Goal: Task Accomplishment & Management: Use online tool/utility

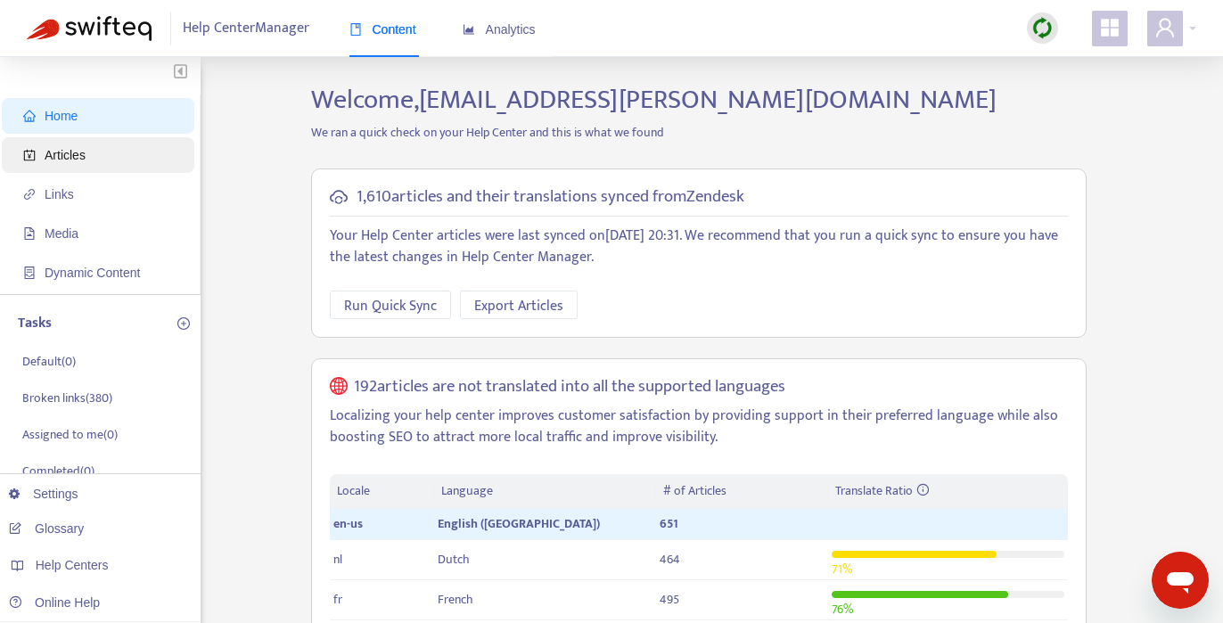
click at [78, 152] on span "Articles" at bounding box center [65, 155] width 41 height 14
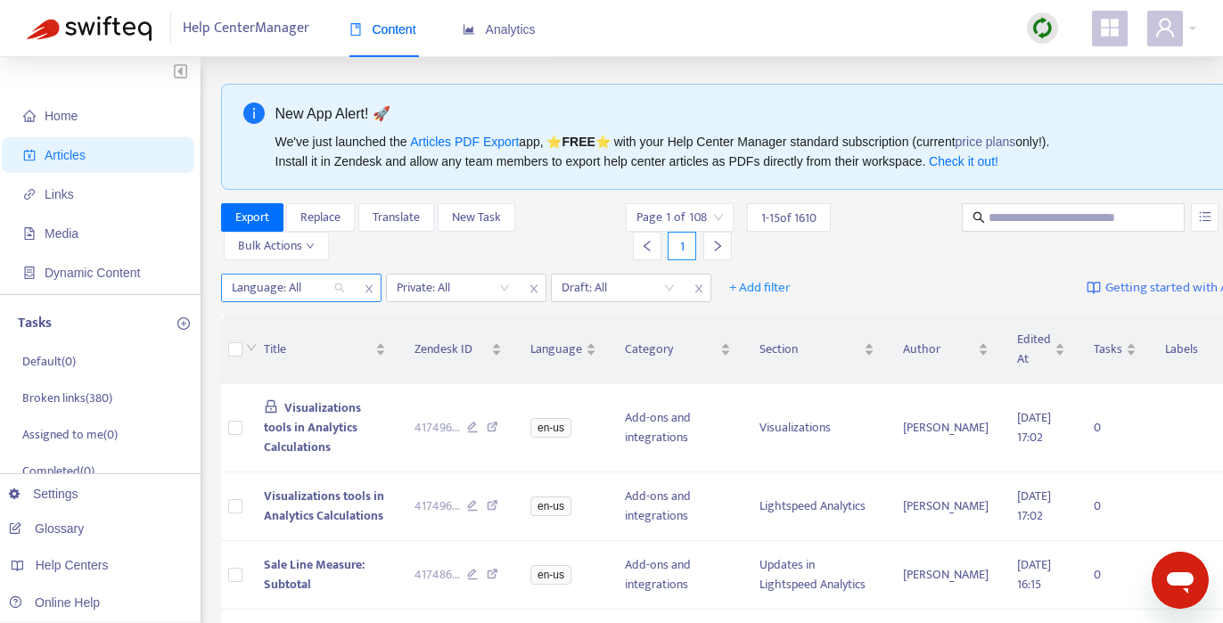
click at [337, 282] on div "Language: All" at bounding box center [288, 288] width 133 height 27
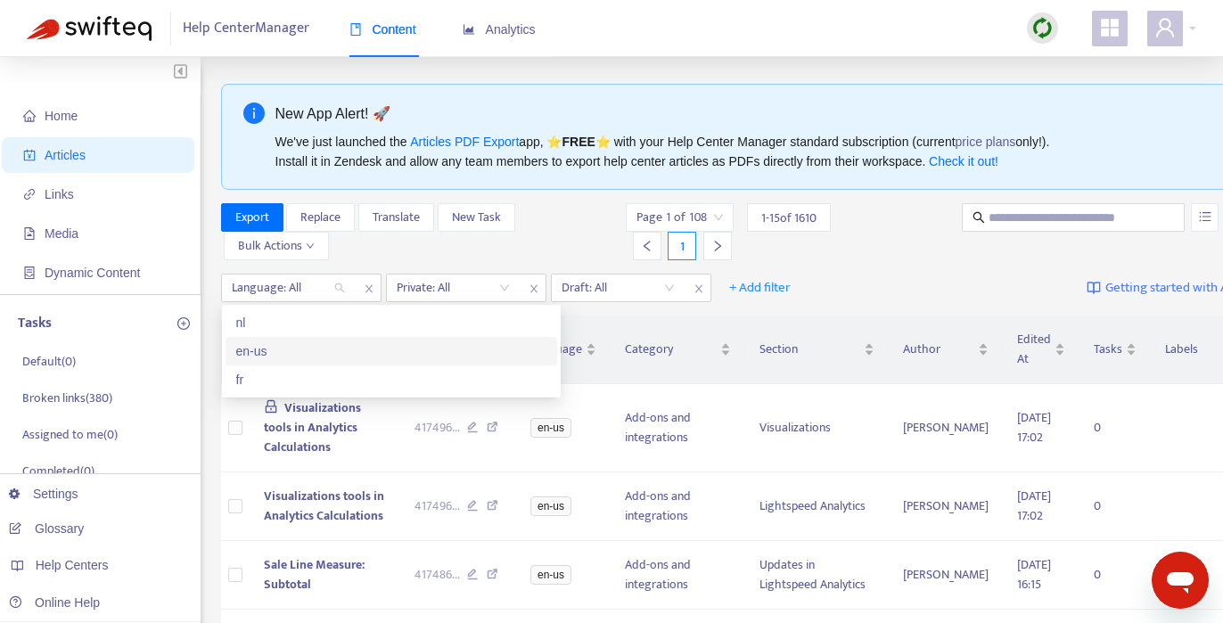
click at [261, 349] on div "en-us" at bounding box center [391, 351] width 310 height 20
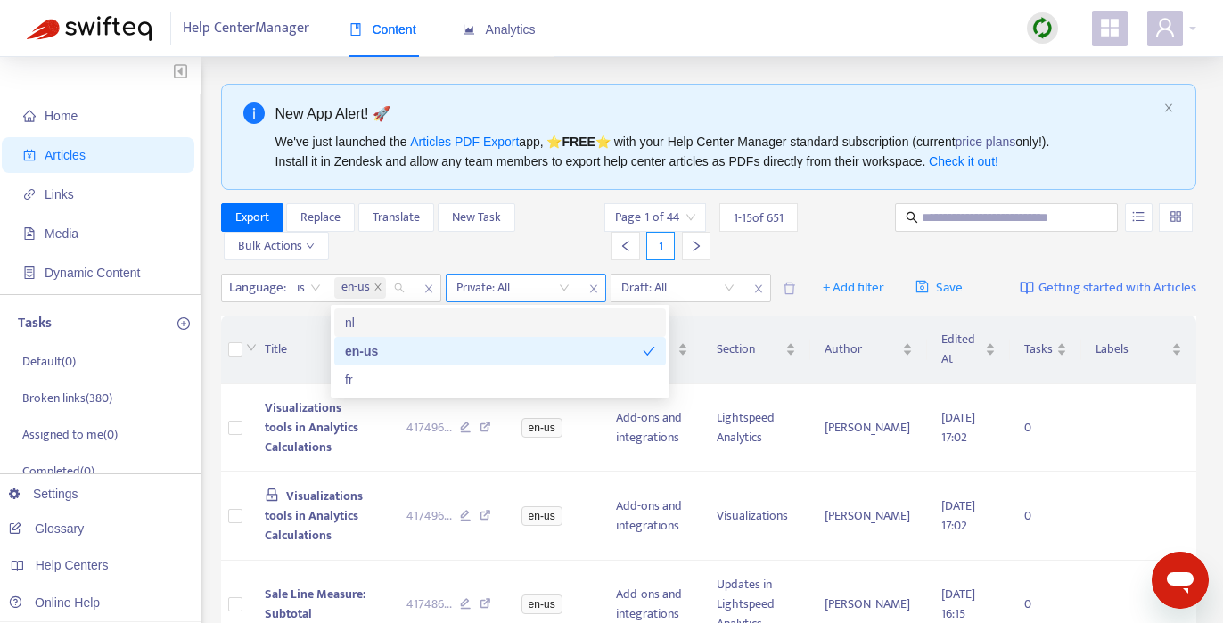
click at [558, 287] on input "search" at bounding box center [512, 288] width 113 height 27
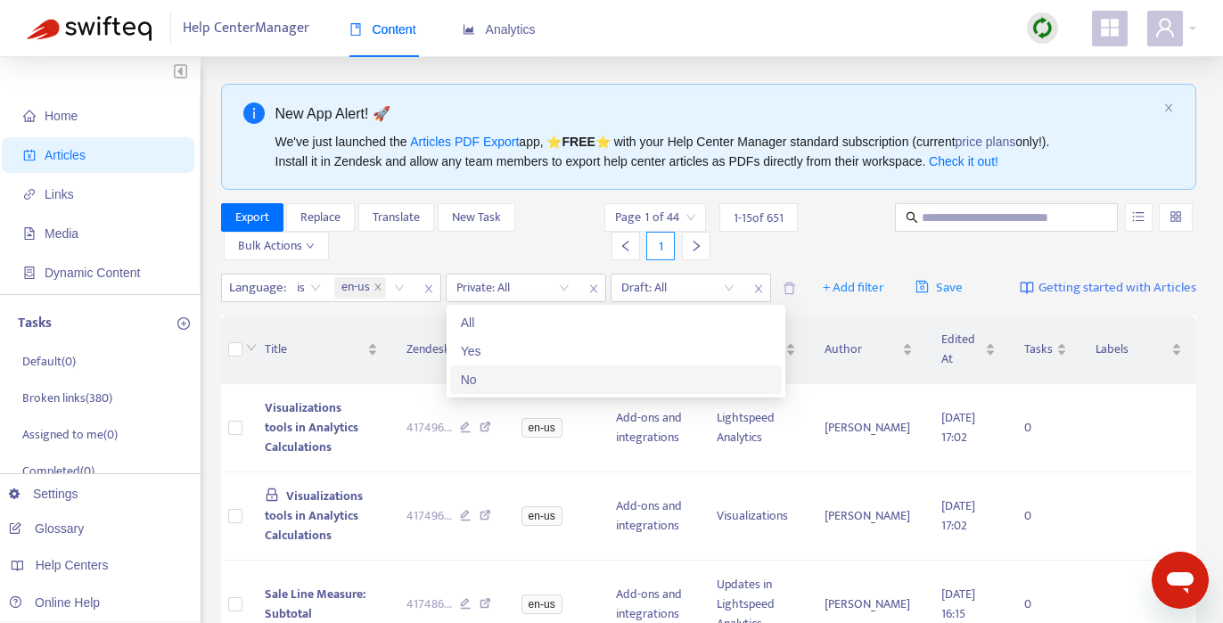
click at [487, 379] on div "No" at bounding box center [616, 380] width 310 height 20
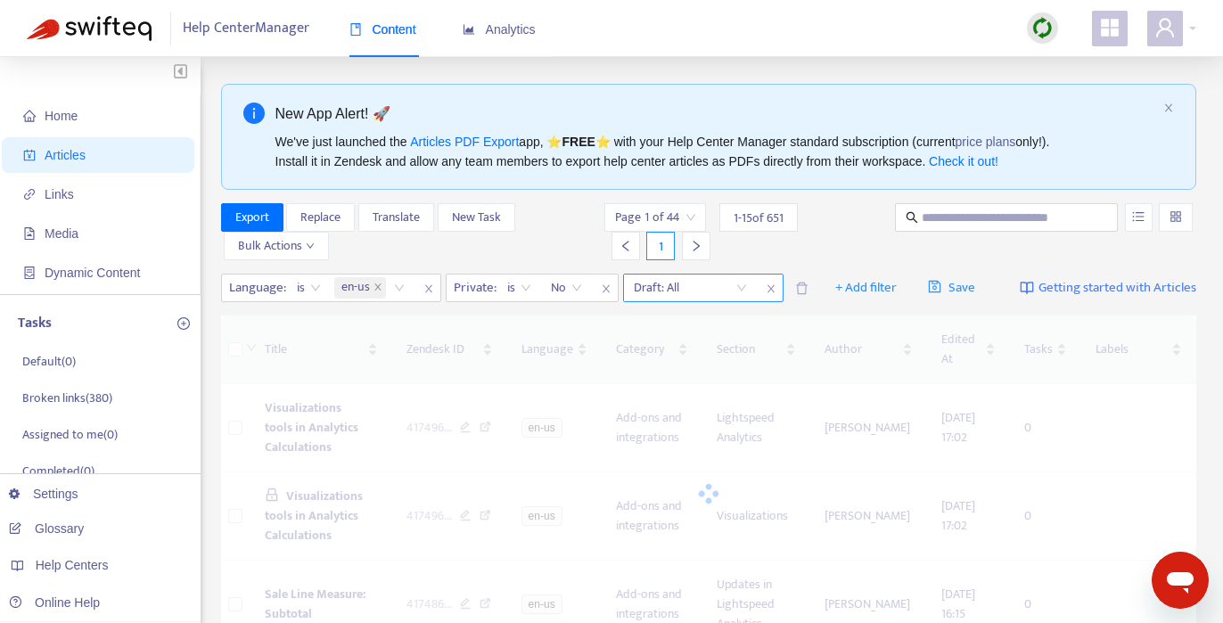
click at [745, 287] on input "search" at bounding box center [690, 288] width 113 height 27
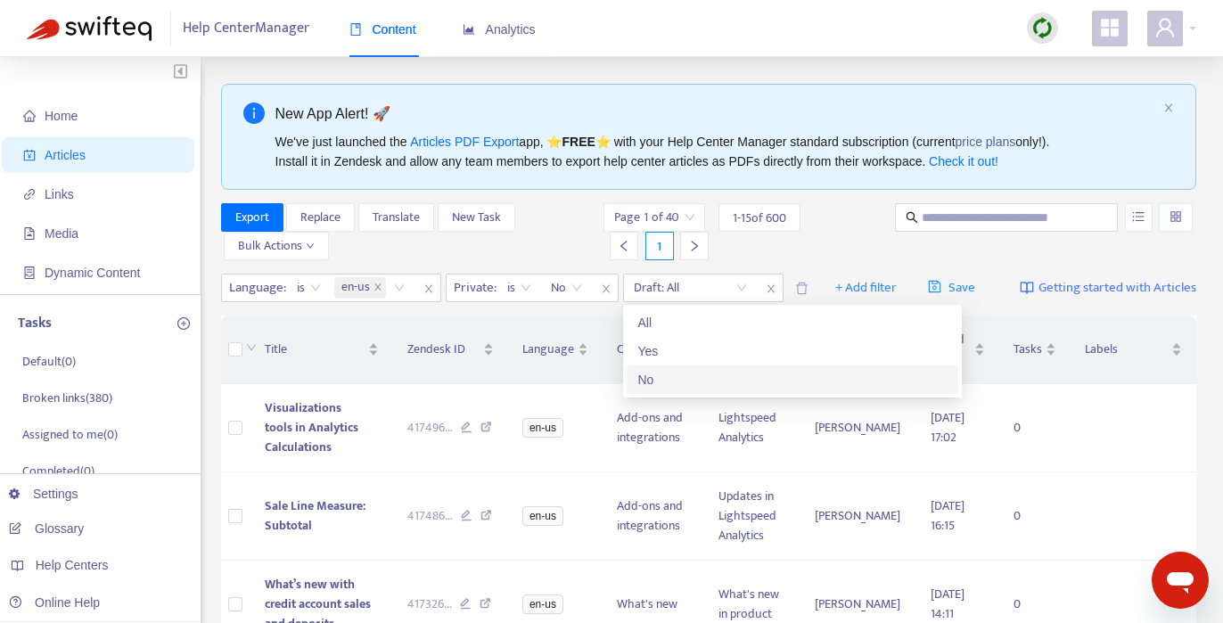
click at [670, 381] on div "No" at bounding box center [792, 380] width 310 height 20
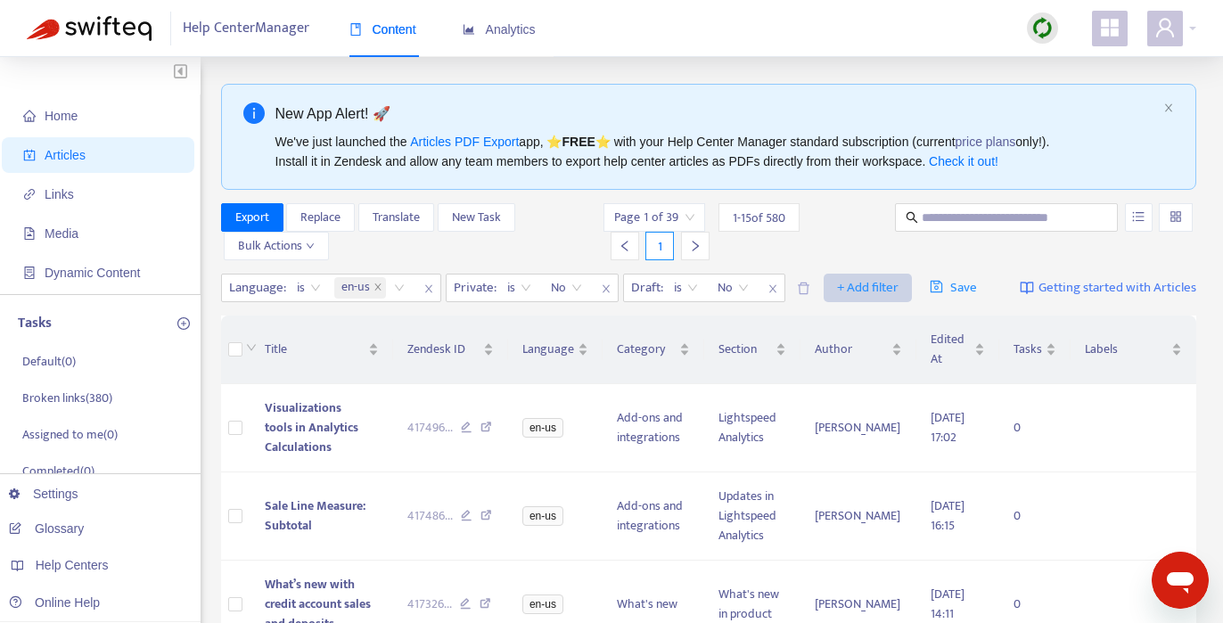
click at [857, 292] on span "+ Add filter" at bounding box center [868, 287] width 62 height 21
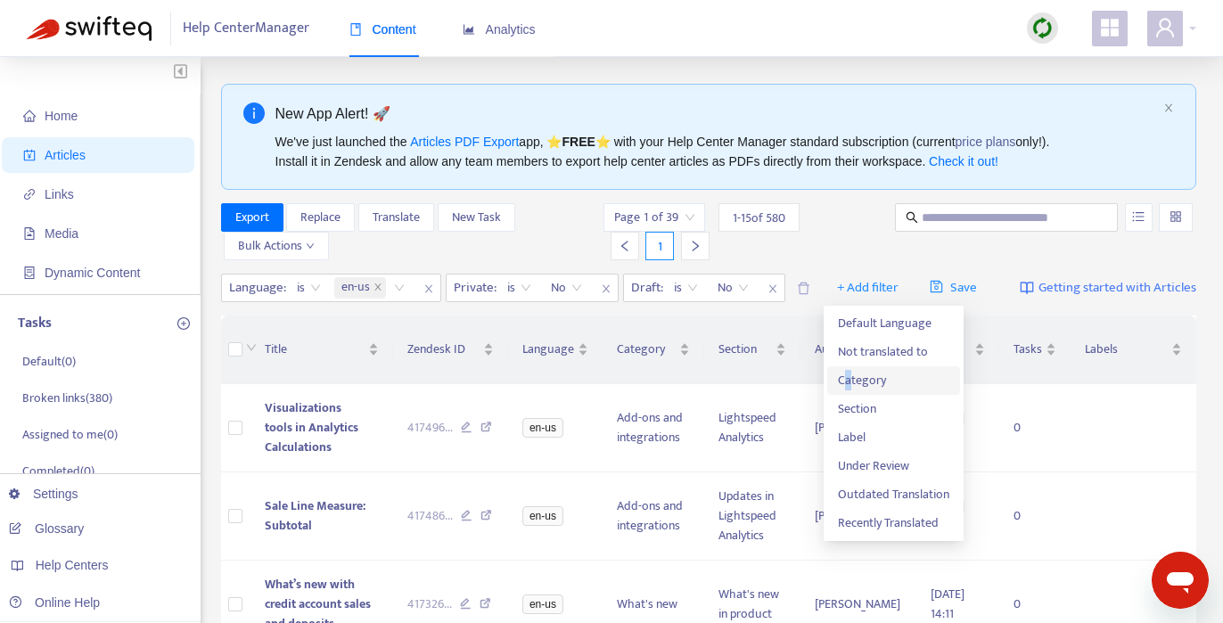
click at [849, 375] on span "Category" at bounding box center [893, 381] width 111 height 20
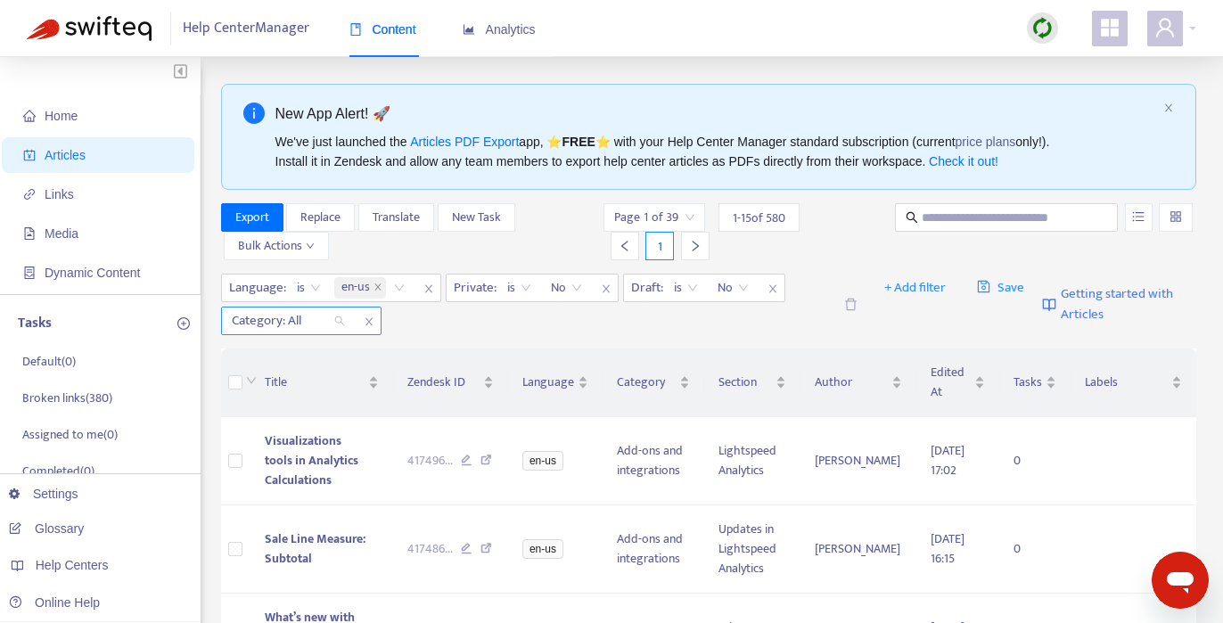
click at [340, 321] on div "Category: All" at bounding box center [288, 321] width 133 height 27
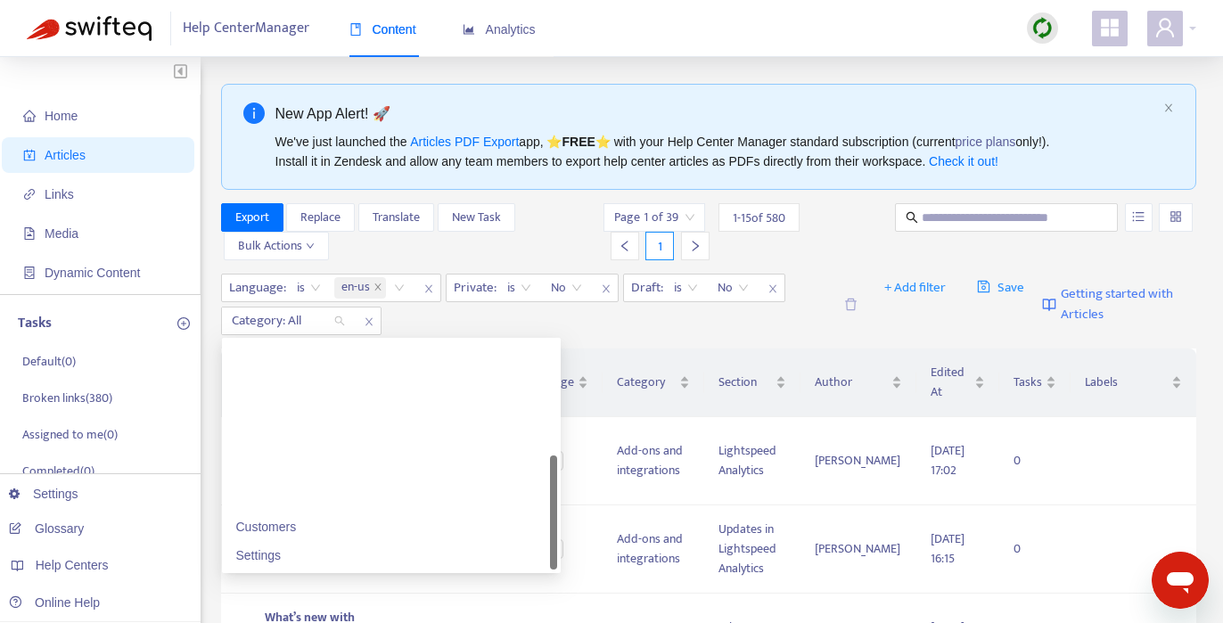
scroll to position [200, 0]
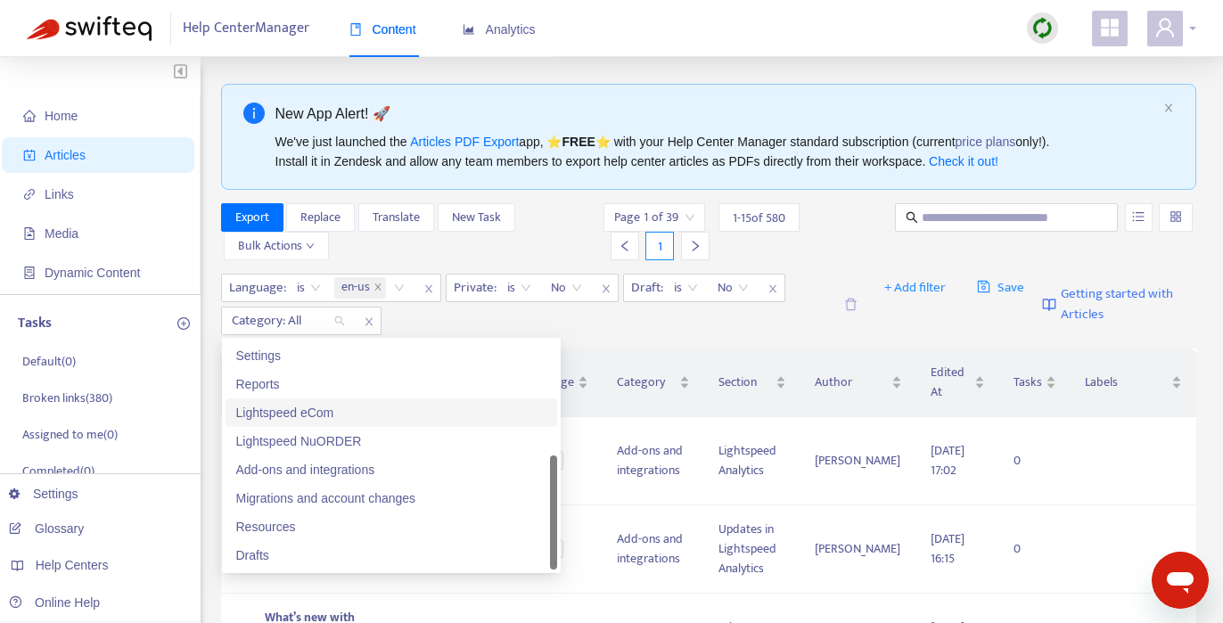
click at [1075, 31] on icon "user" at bounding box center [1165, 27] width 21 height 21
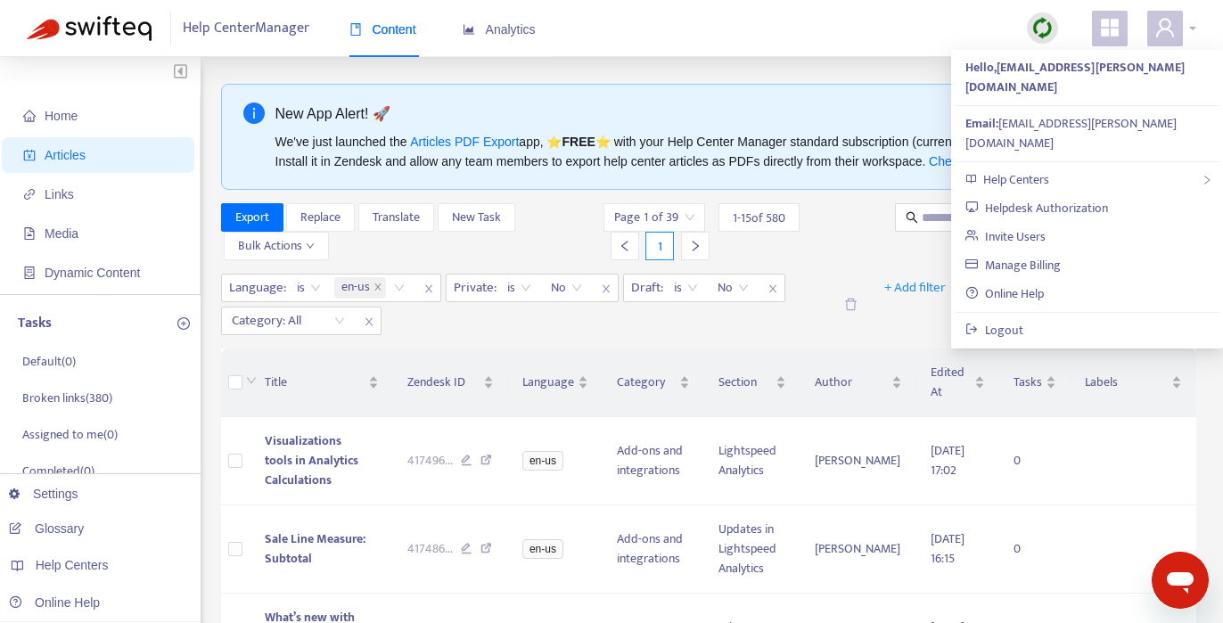
click at [1075, 28] on div at bounding box center [1171, 29] width 49 height 36
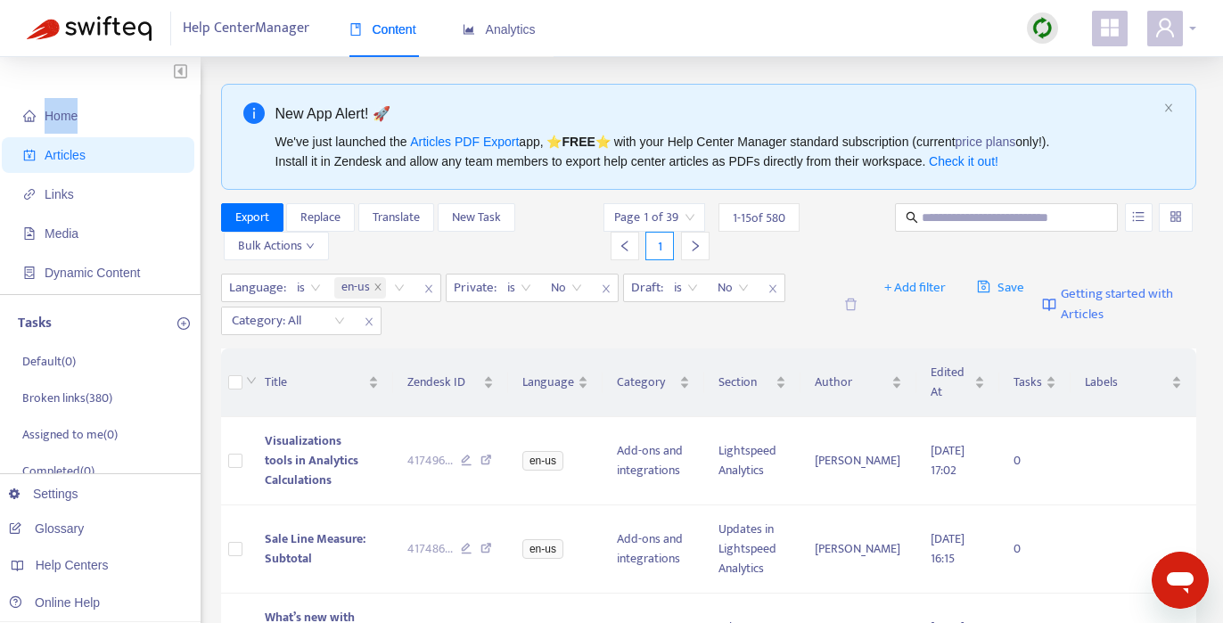
click at [1075, 28] on div at bounding box center [1171, 29] width 49 height 36
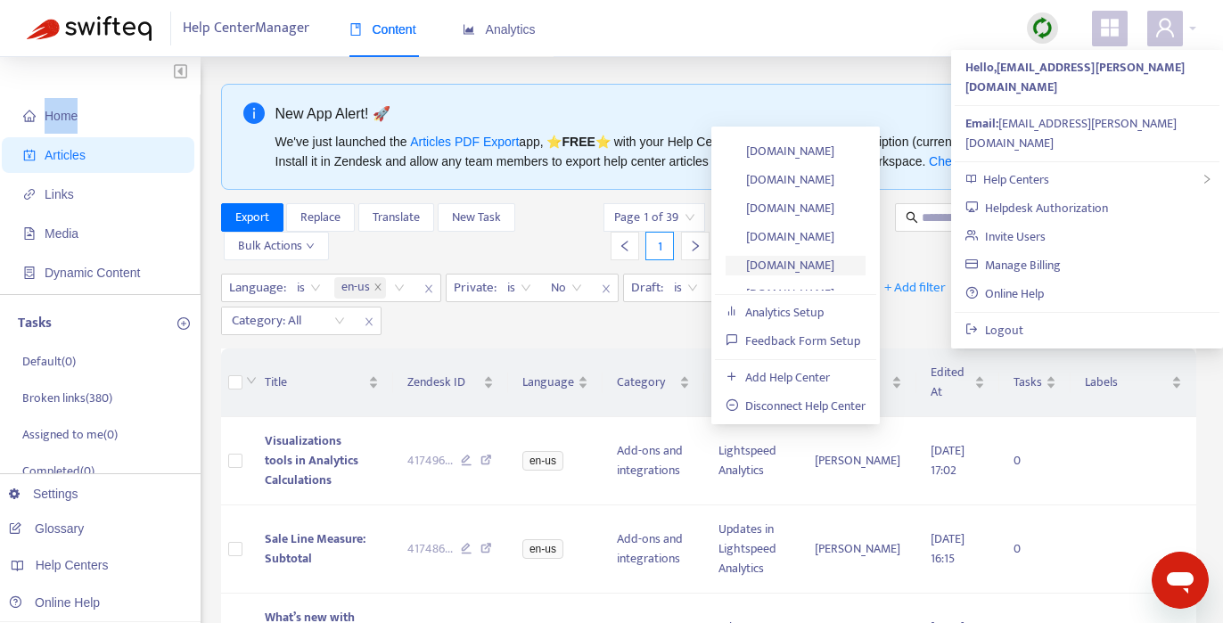
scroll to position [39, 0]
click at [810, 246] on link "x-series-support.lightspeedhq.com" at bounding box center [780, 247] width 109 height 21
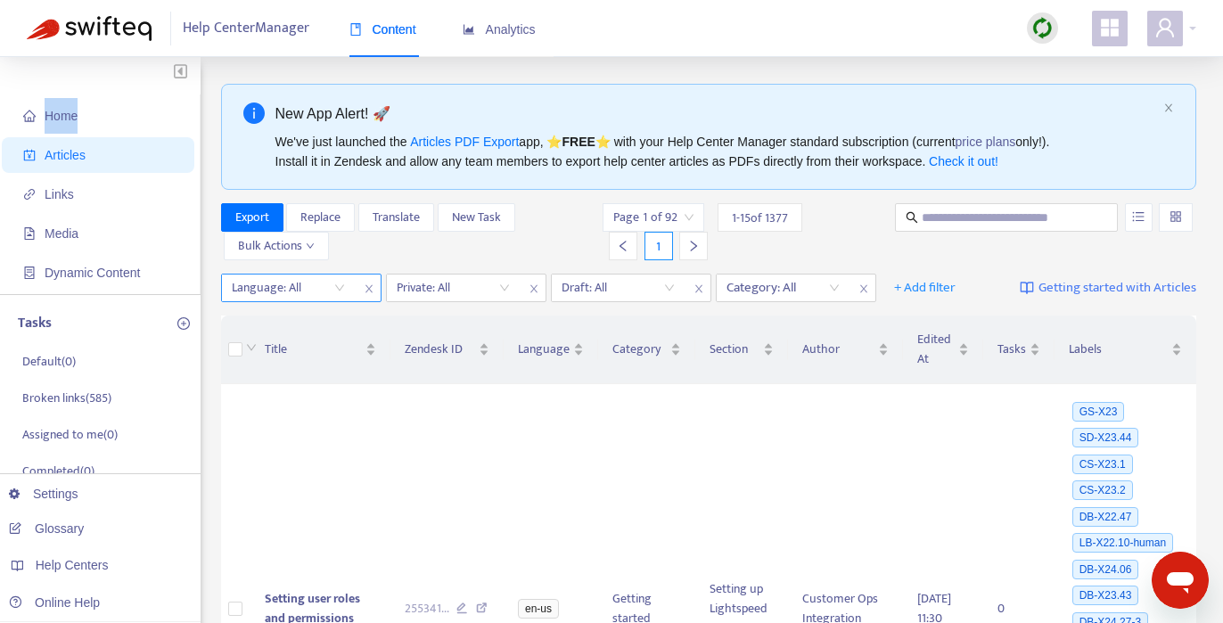
click at [326, 281] on div at bounding box center [280, 287] width 108 height 21
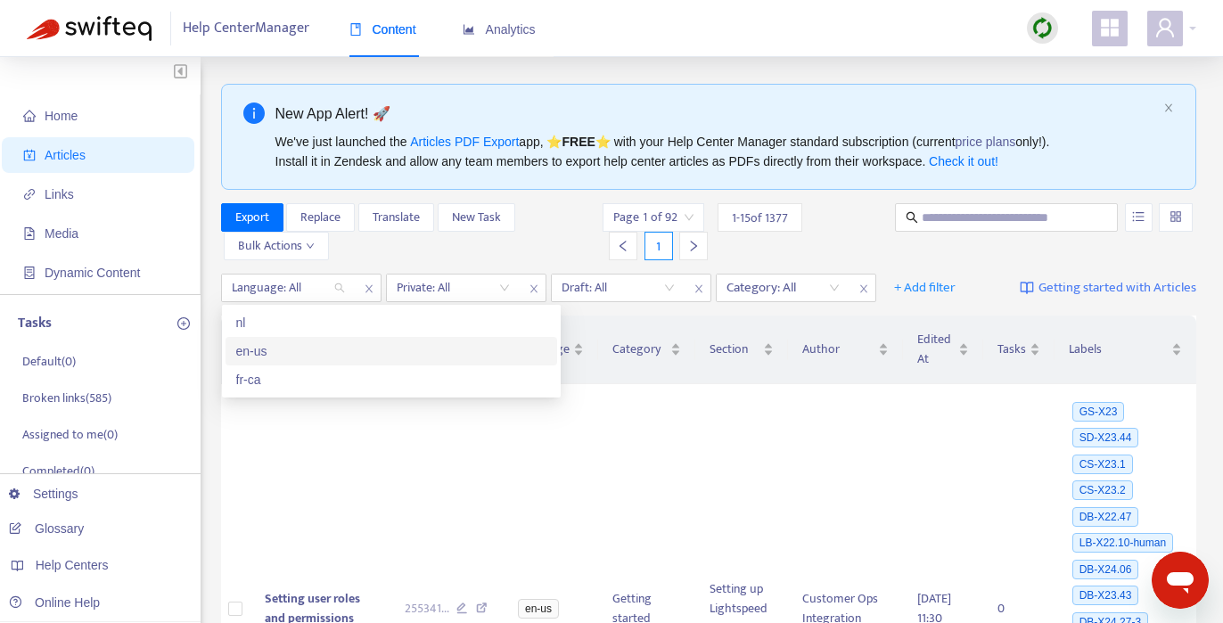
click at [270, 358] on div "en-us" at bounding box center [391, 351] width 310 height 20
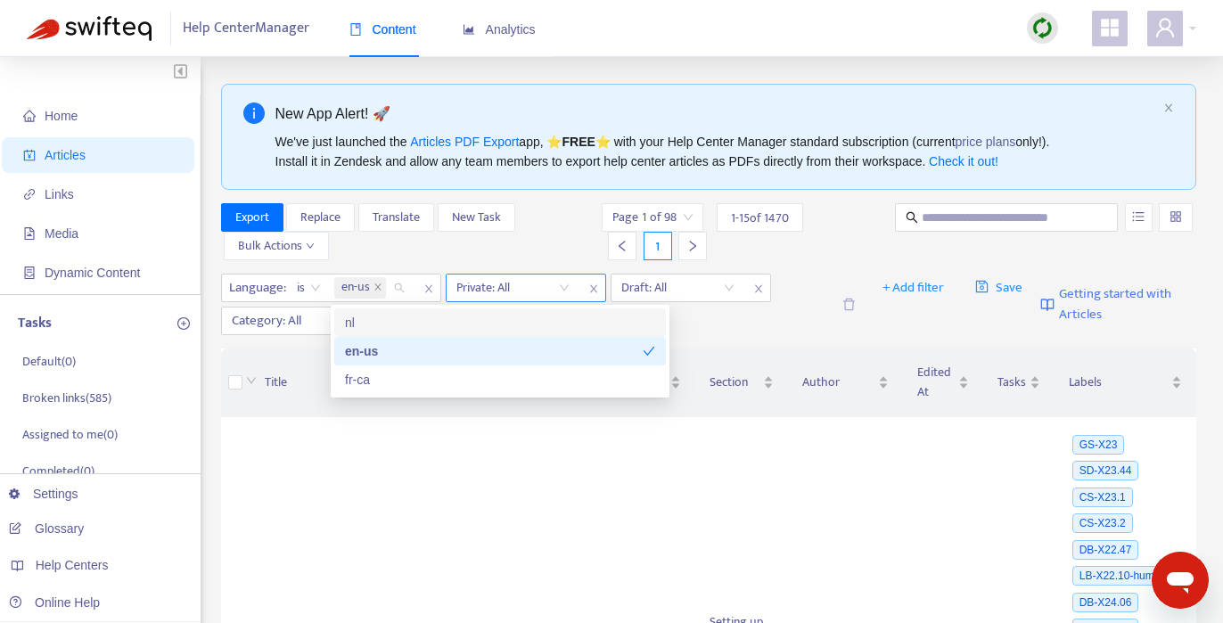
click at [484, 291] on input "search" at bounding box center [512, 288] width 113 height 27
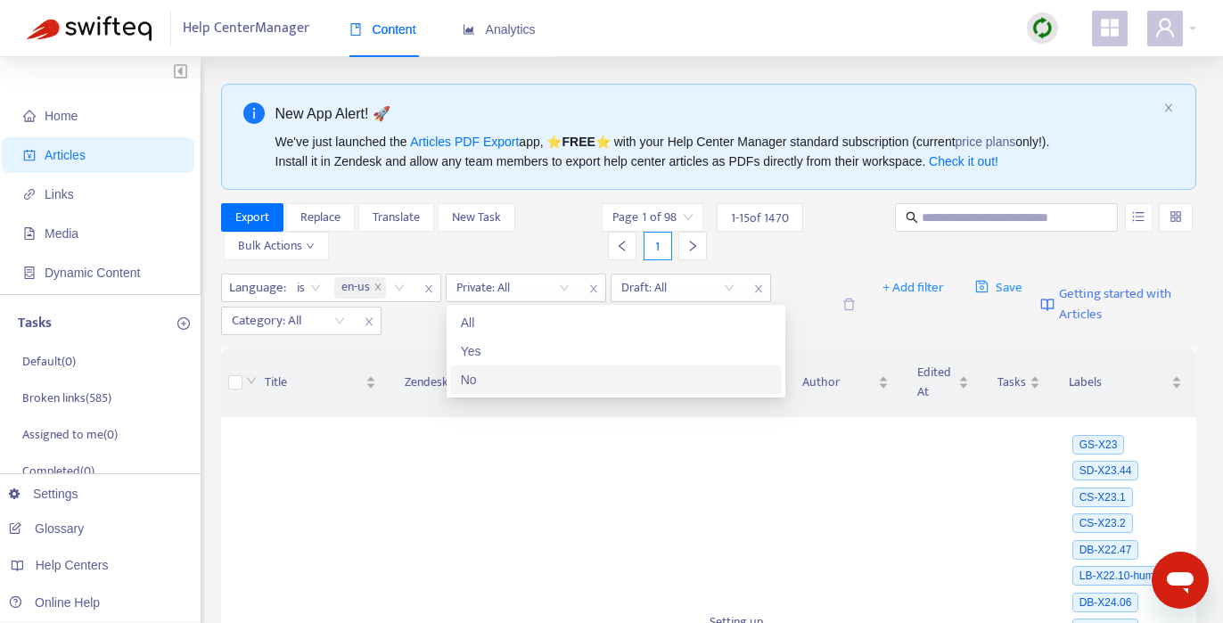
click at [490, 380] on div "No" at bounding box center [616, 380] width 310 height 20
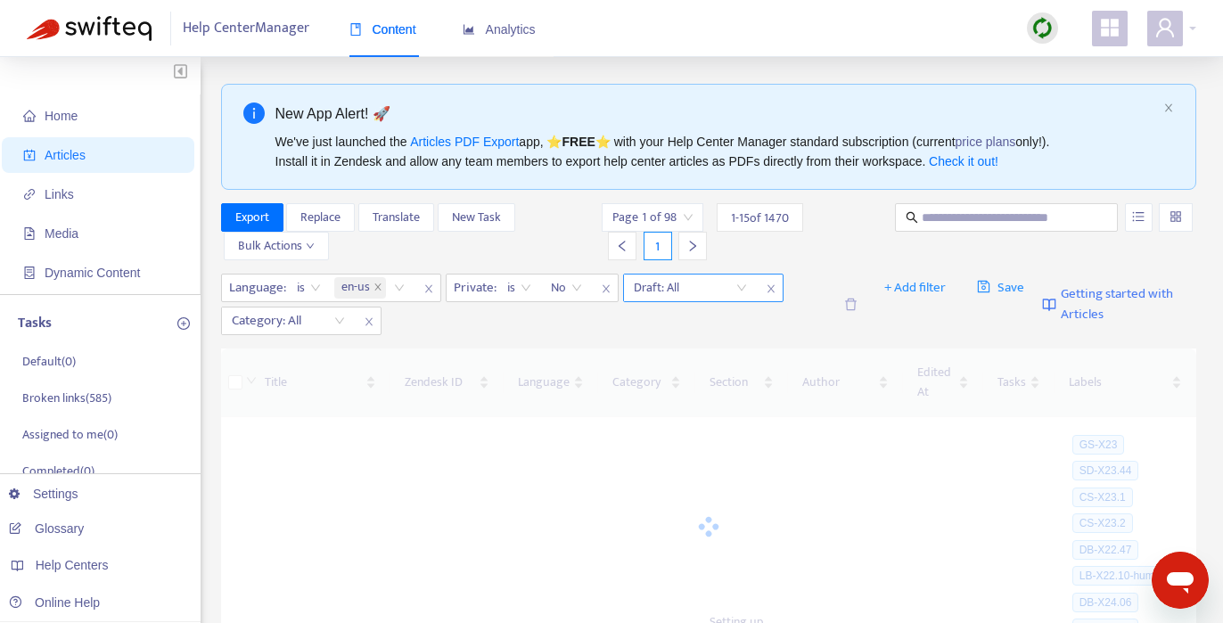
click at [706, 293] on input "search" at bounding box center [690, 288] width 113 height 27
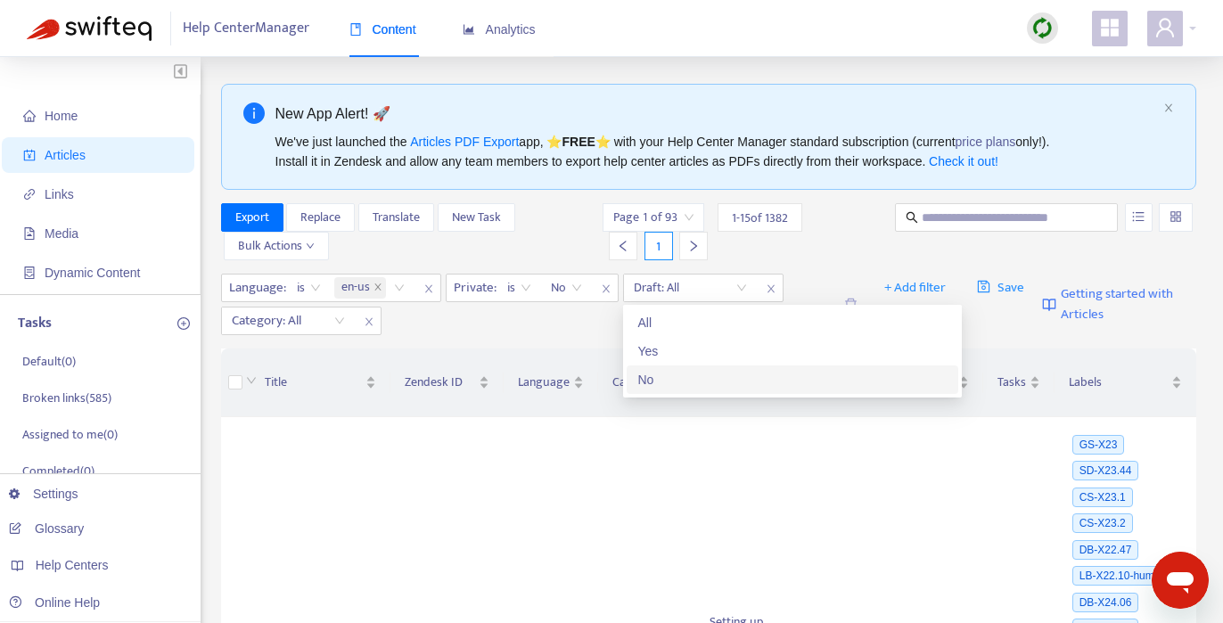
click at [662, 382] on div "No" at bounding box center [792, 380] width 310 height 20
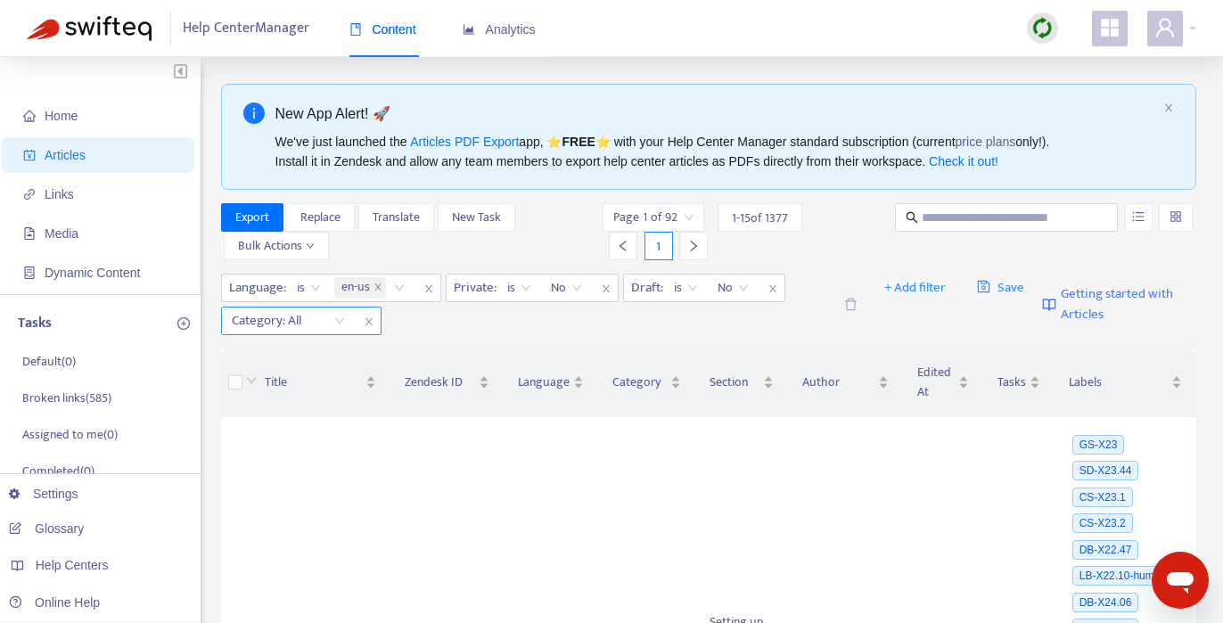
click at [330, 321] on div at bounding box center [280, 320] width 108 height 21
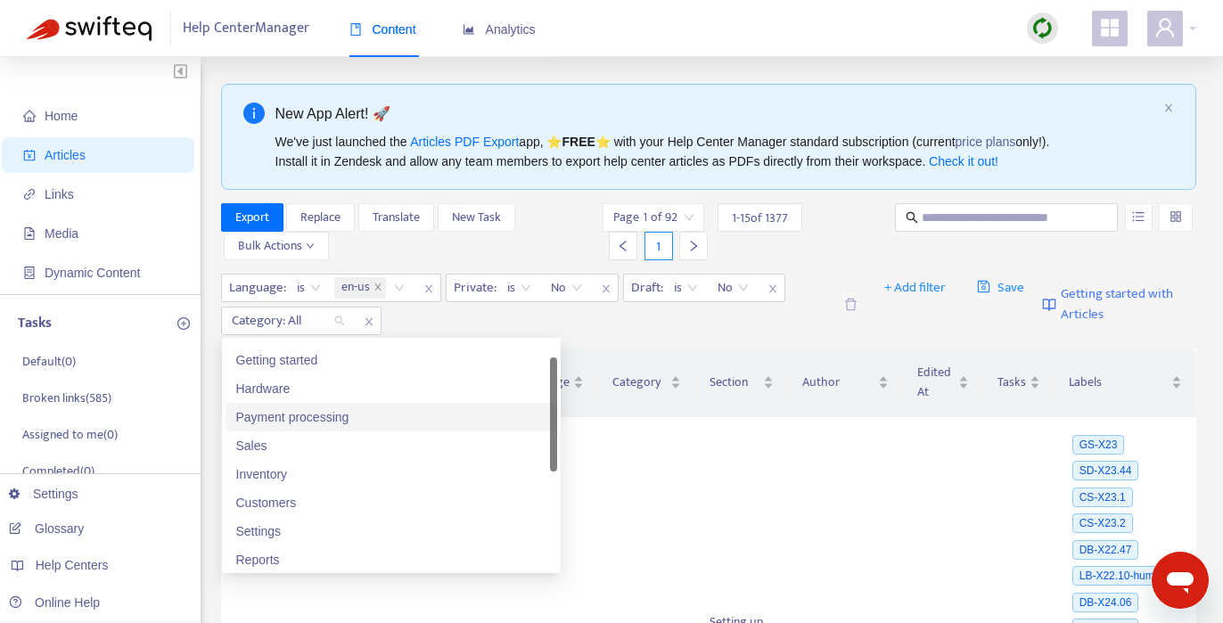
scroll to position [182, 0]
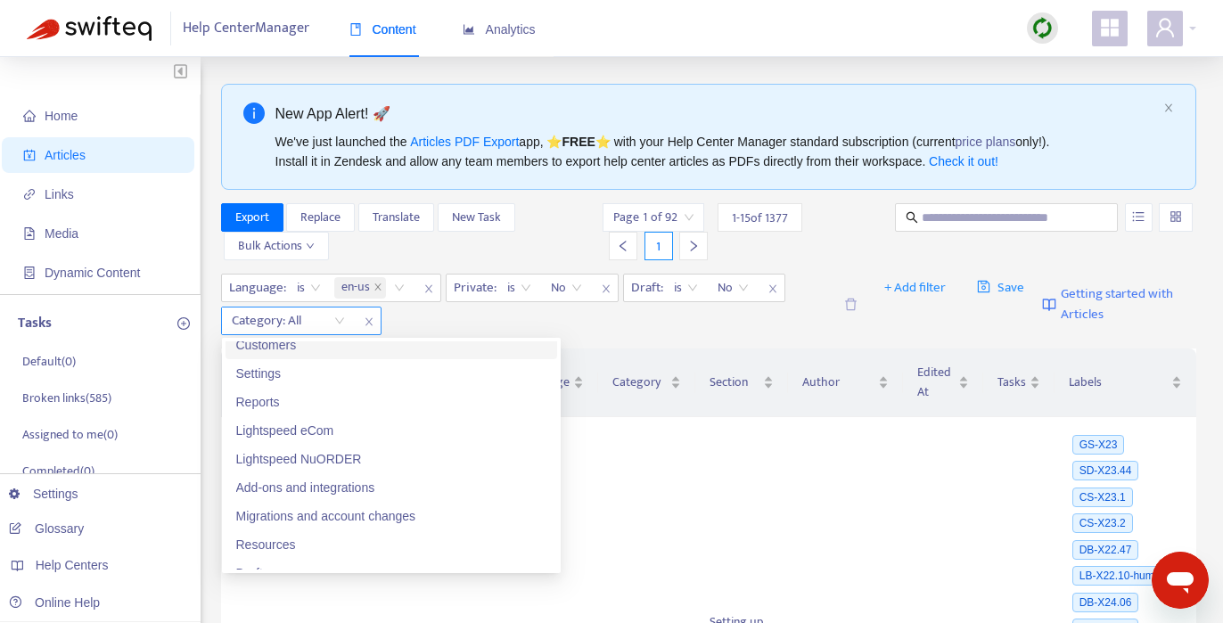
click at [341, 324] on div "Category: All" at bounding box center [288, 321] width 133 height 27
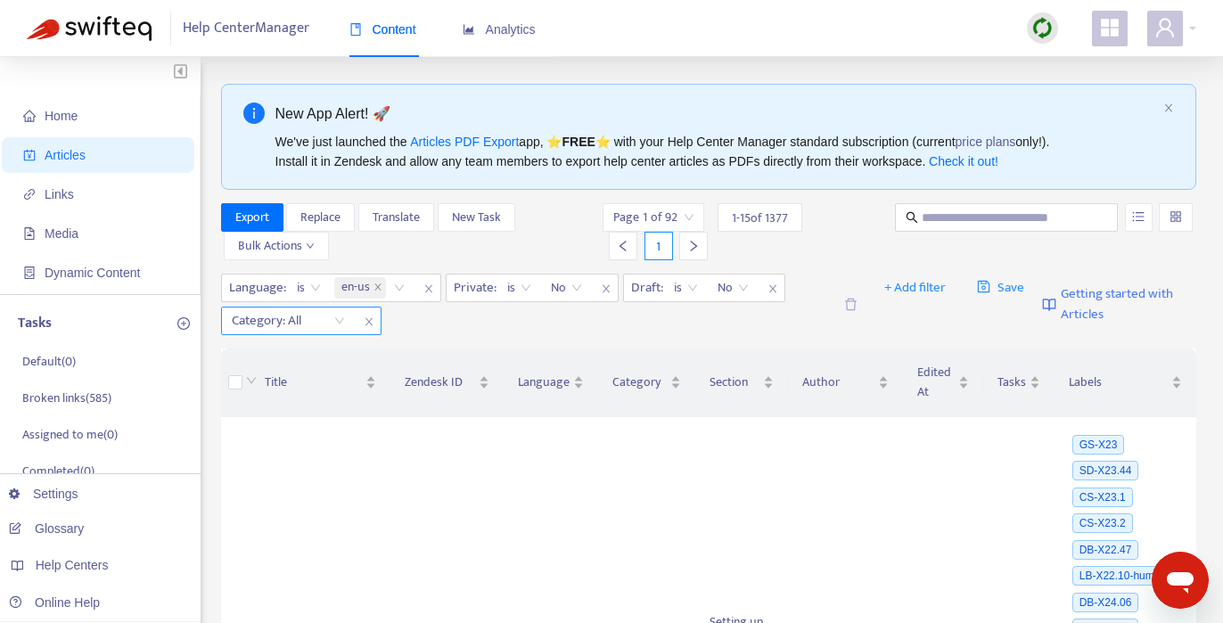
click at [337, 321] on div "Category: All" at bounding box center [288, 321] width 133 height 27
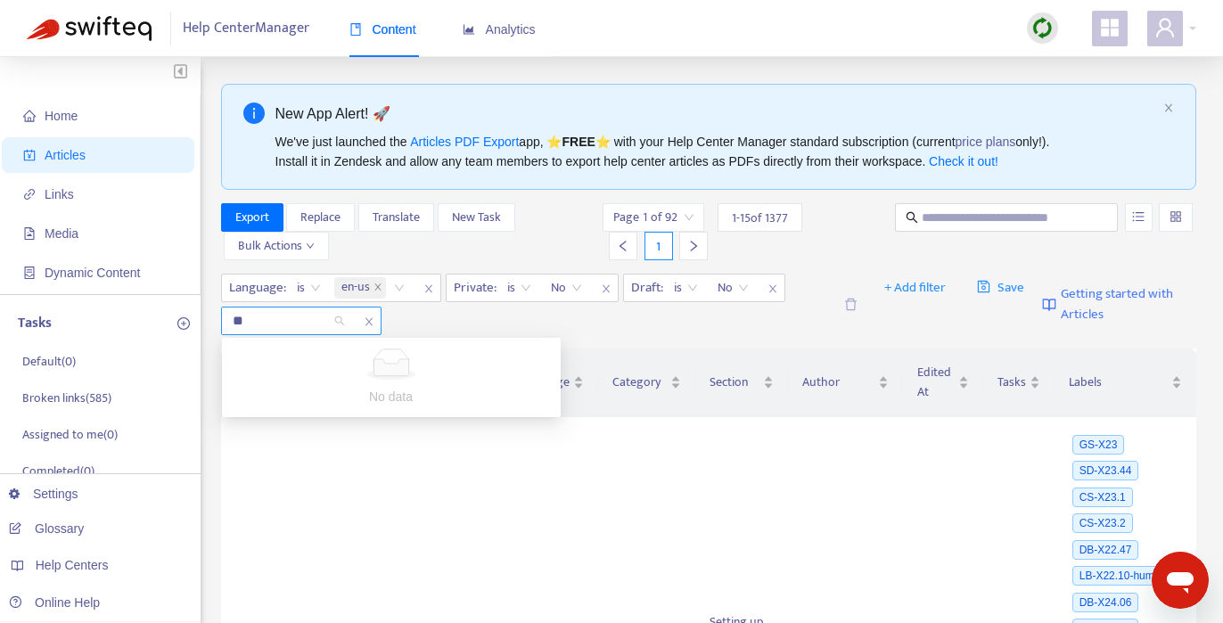
type input "***"
click at [1075, 28] on icon "user" at bounding box center [1165, 27] width 21 height 21
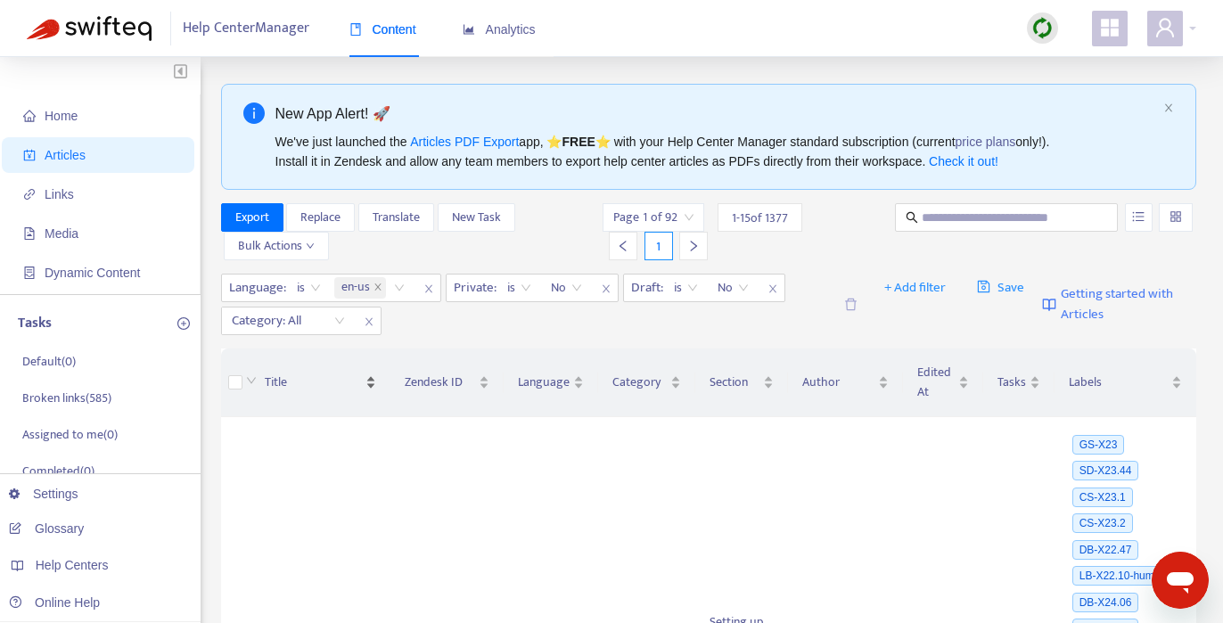
click at [374, 324] on span "close" at bounding box center [369, 321] width 23 height 21
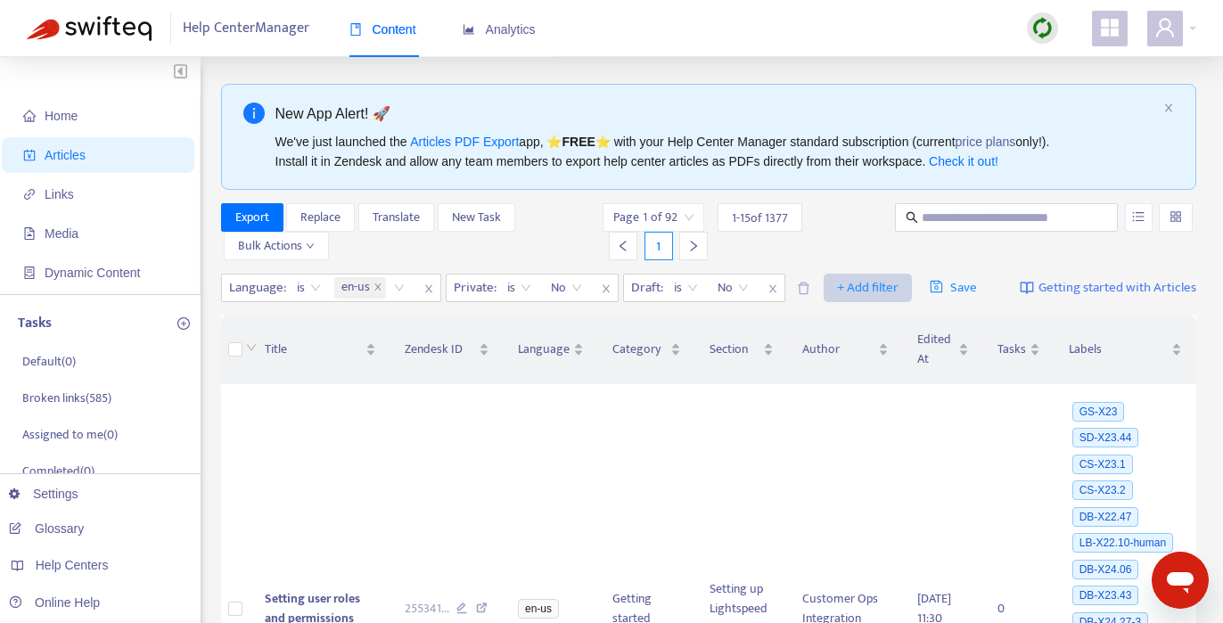
click at [859, 290] on span "+ Add filter" at bounding box center [868, 287] width 62 height 21
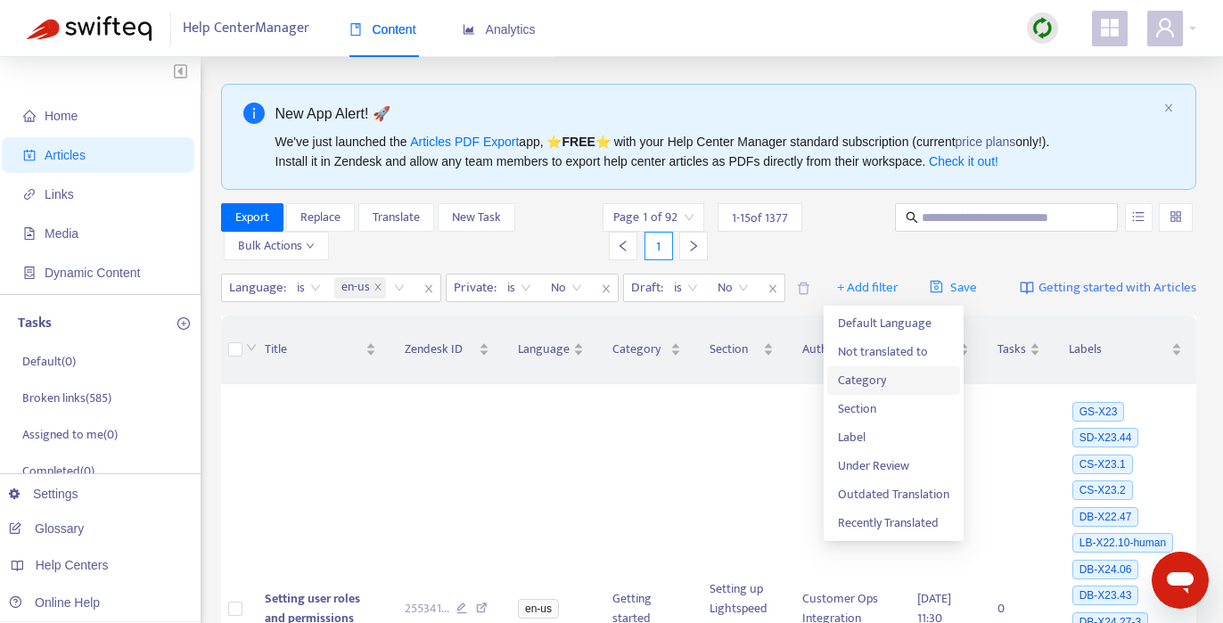
click at [894, 368] on li "Category" at bounding box center [893, 380] width 133 height 29
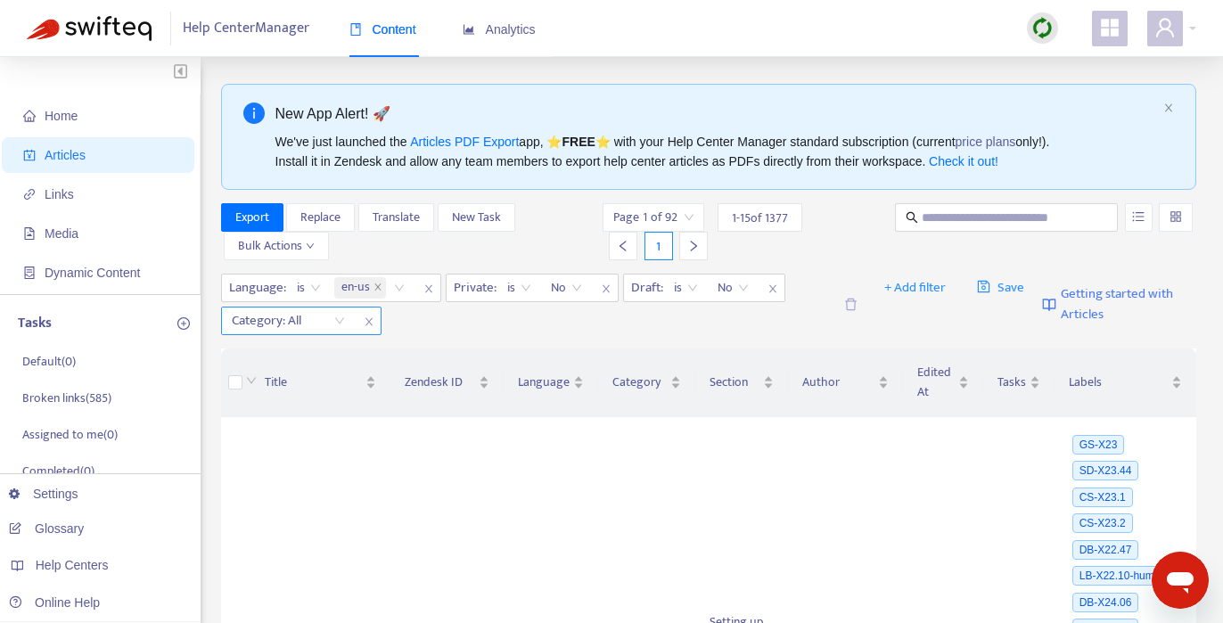
click at [340, 325] on div "Category: All" at bounding box center [288, 321] width 133 height 27
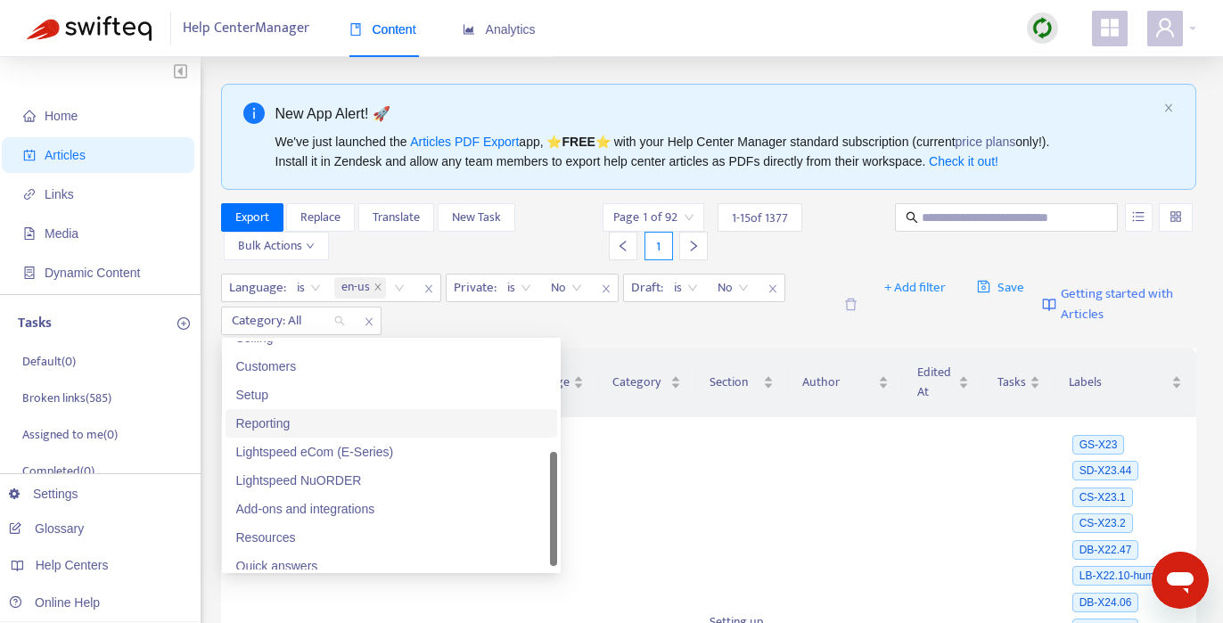
scroll to position [200, 0]
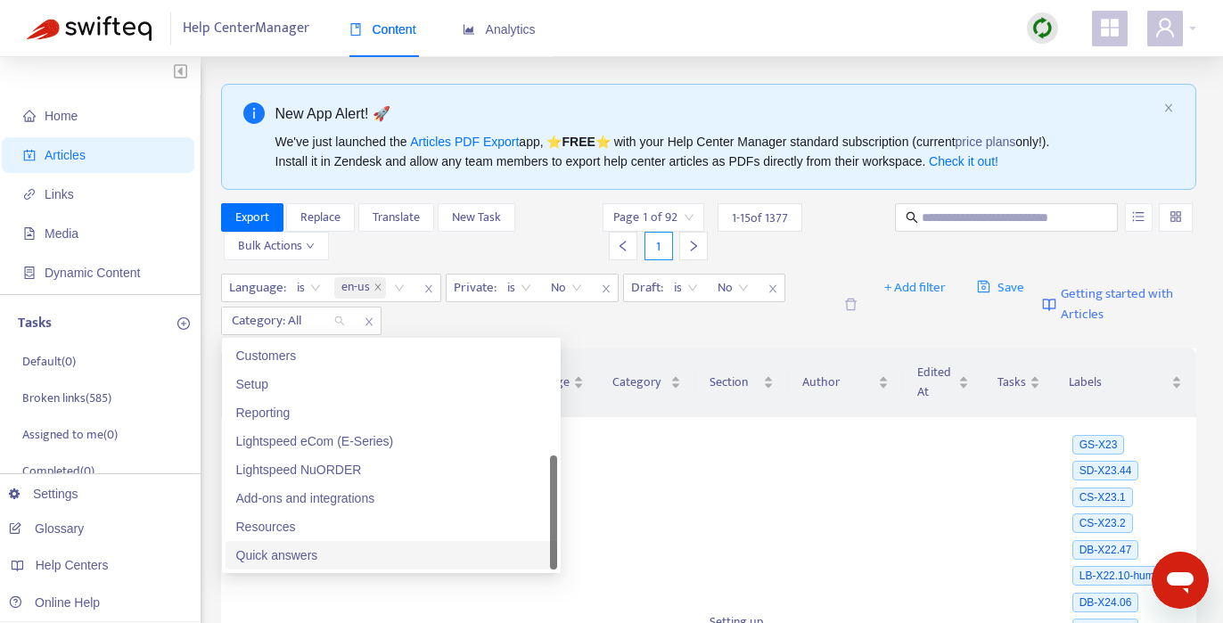
click at [334, 550] on div "Quick answers" at bounding box center [391, 556] width 310 height 20
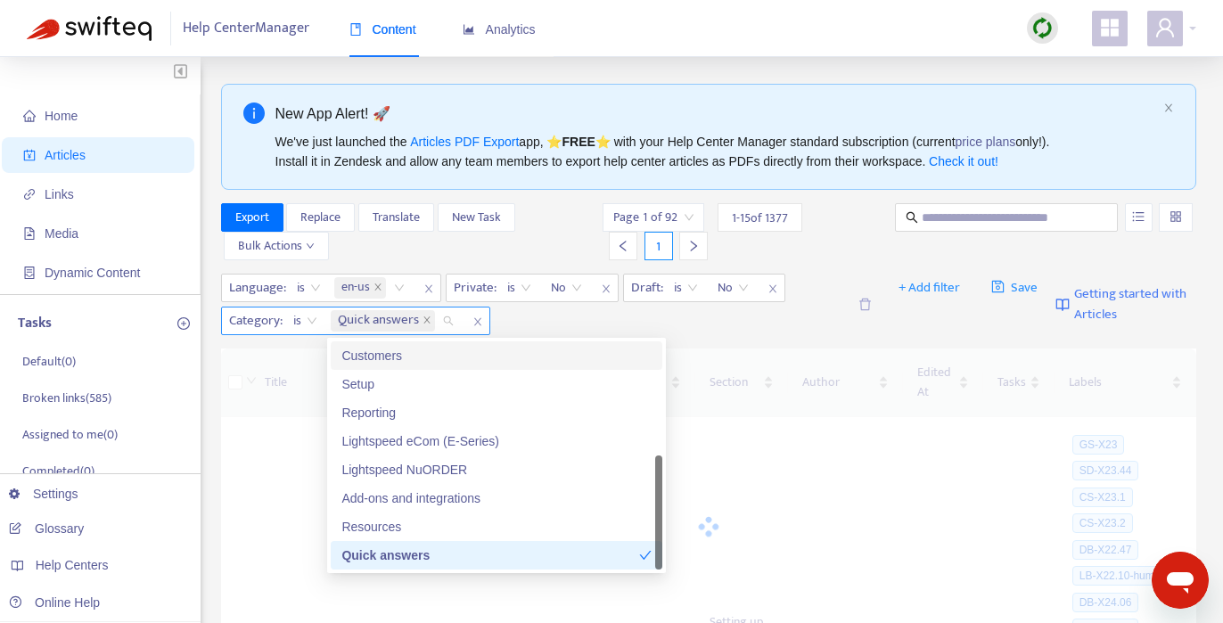
click at [308, 321] on span "is" at bounding box center [305, 321] width 24 height 27
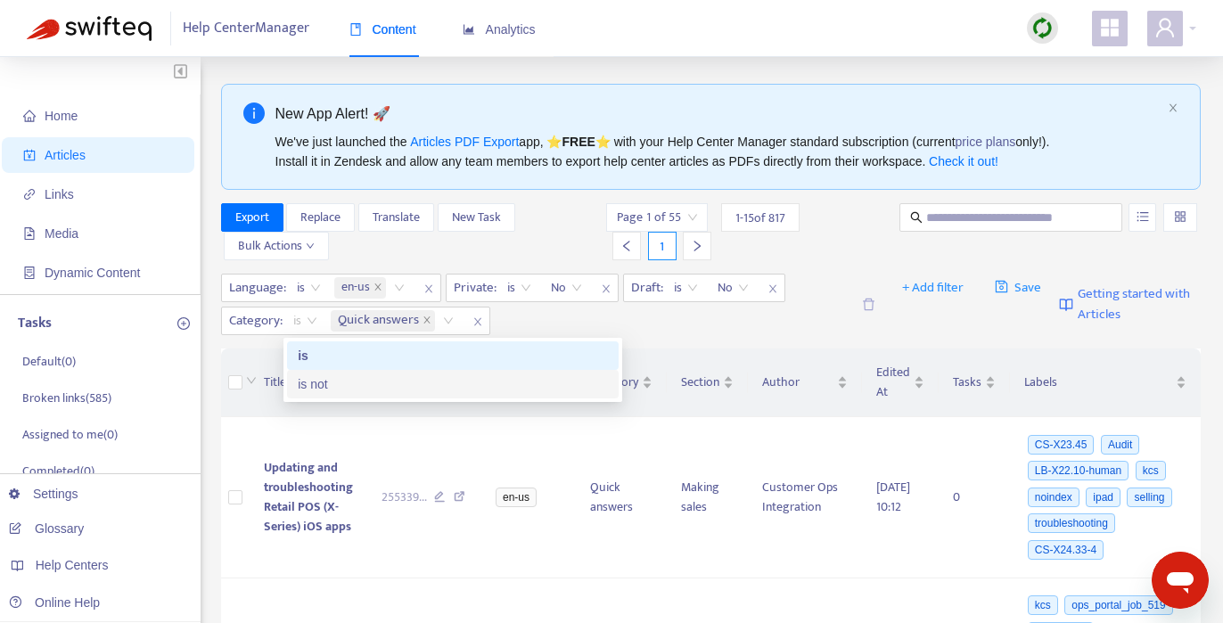
click at [321, 389] on div "is not" at bounding box center [453, 384] width 310 height 20
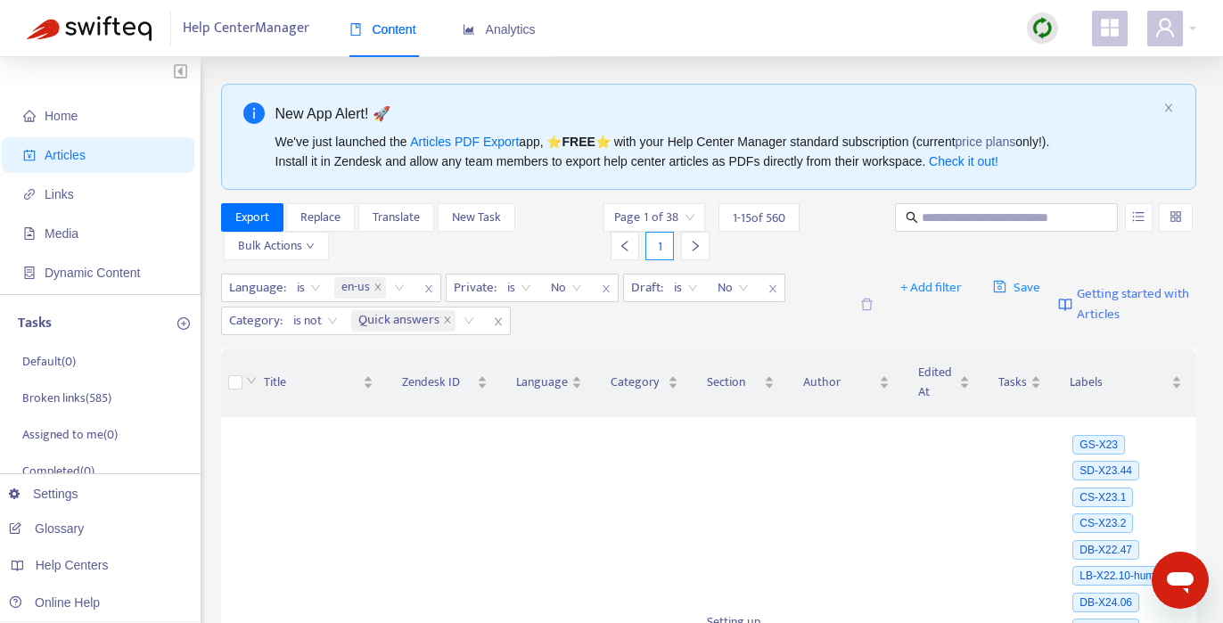
click at [622, 337] on div "Language : is en-us Private : is No Draft : is No Category : is not is not Quic…" at bounding box center [709, 304] width 976 height 75
click at [266, 217] on span "Export" at bounding box center [252, 218] width 34 height 20
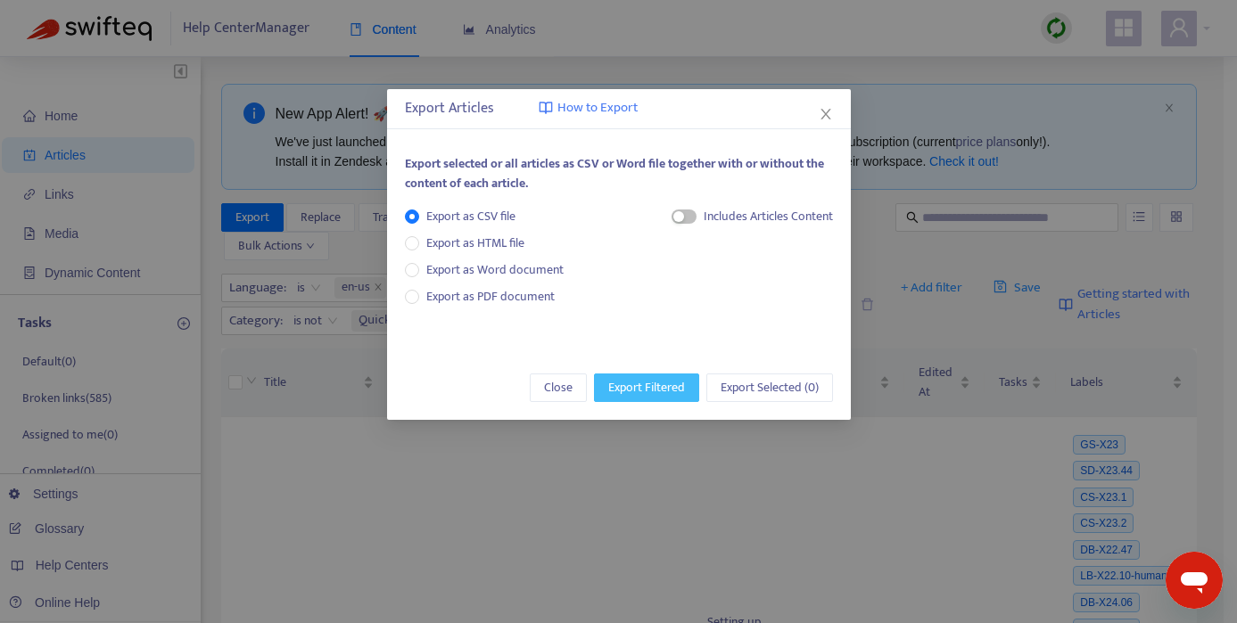
click at [666, 392] on span "Export Filtered" at bounding box center [646, 388] width 77 height 20
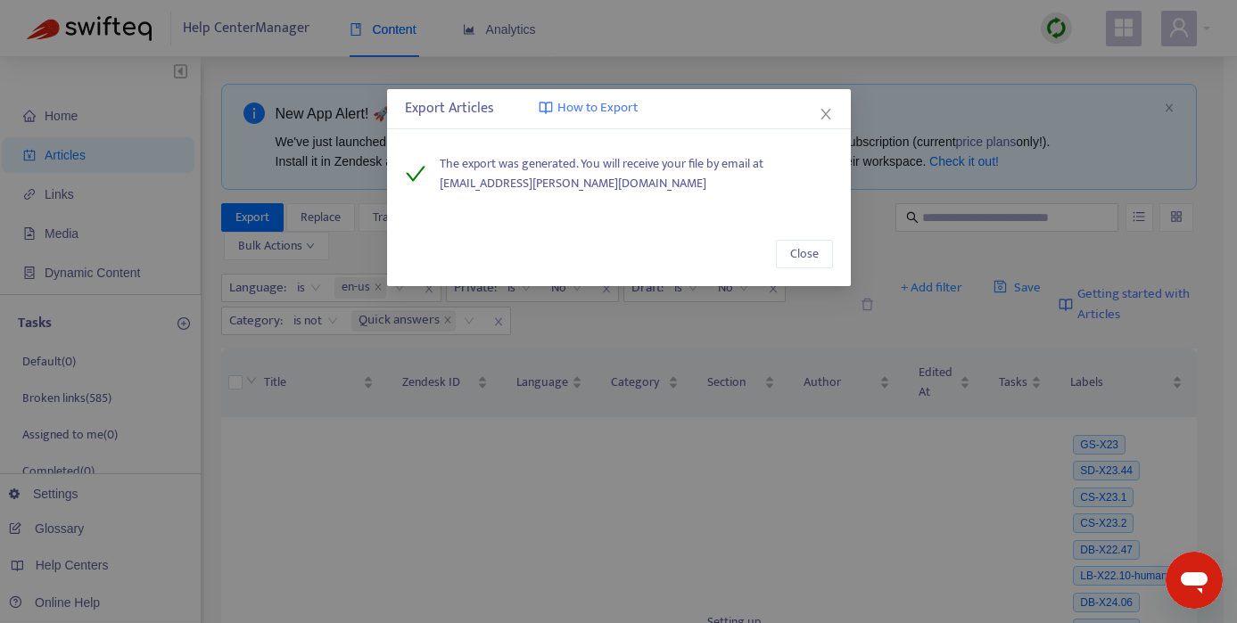
click at [502, 465] on div "Export Articles How to Export The export was generated. You will receive your f…" at bounding box center [618, 311] width 1237 height 623
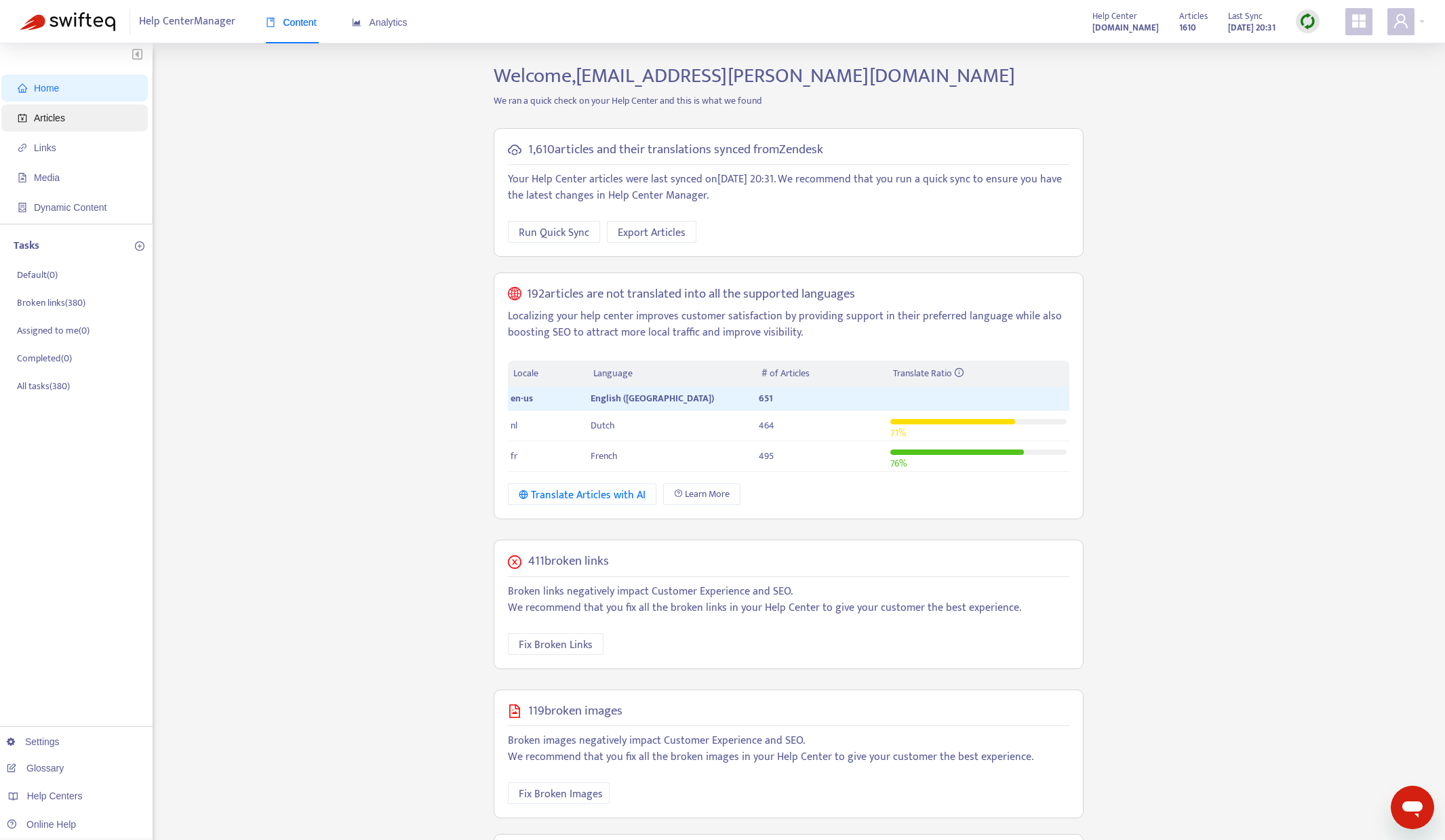
click at [70, 122] on span "Articles" at bounding box center [77, 118] width 119 height 27
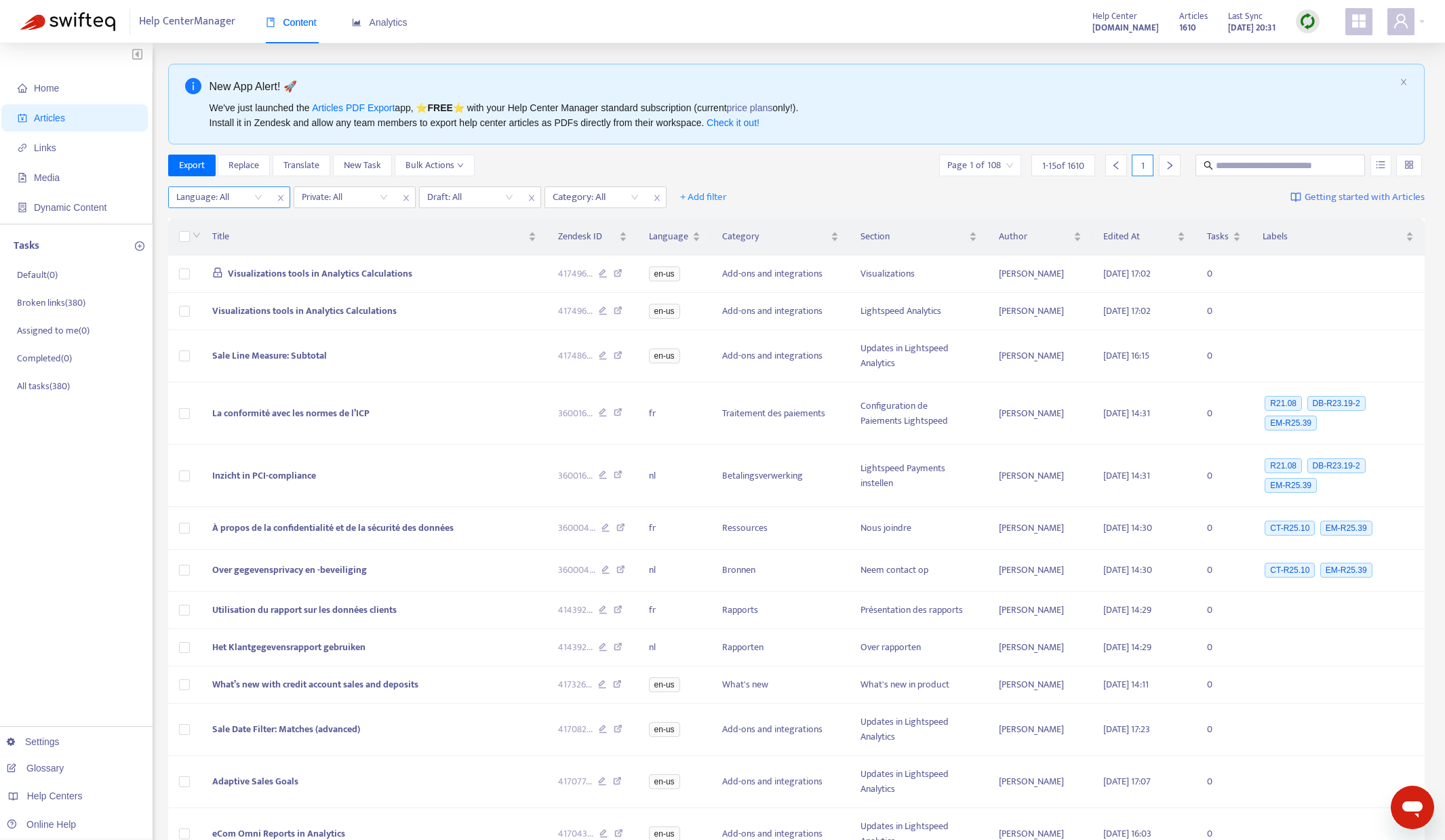
click at [278, 198] on icon "close" at bounding box center [281, 198] width 8 height 8
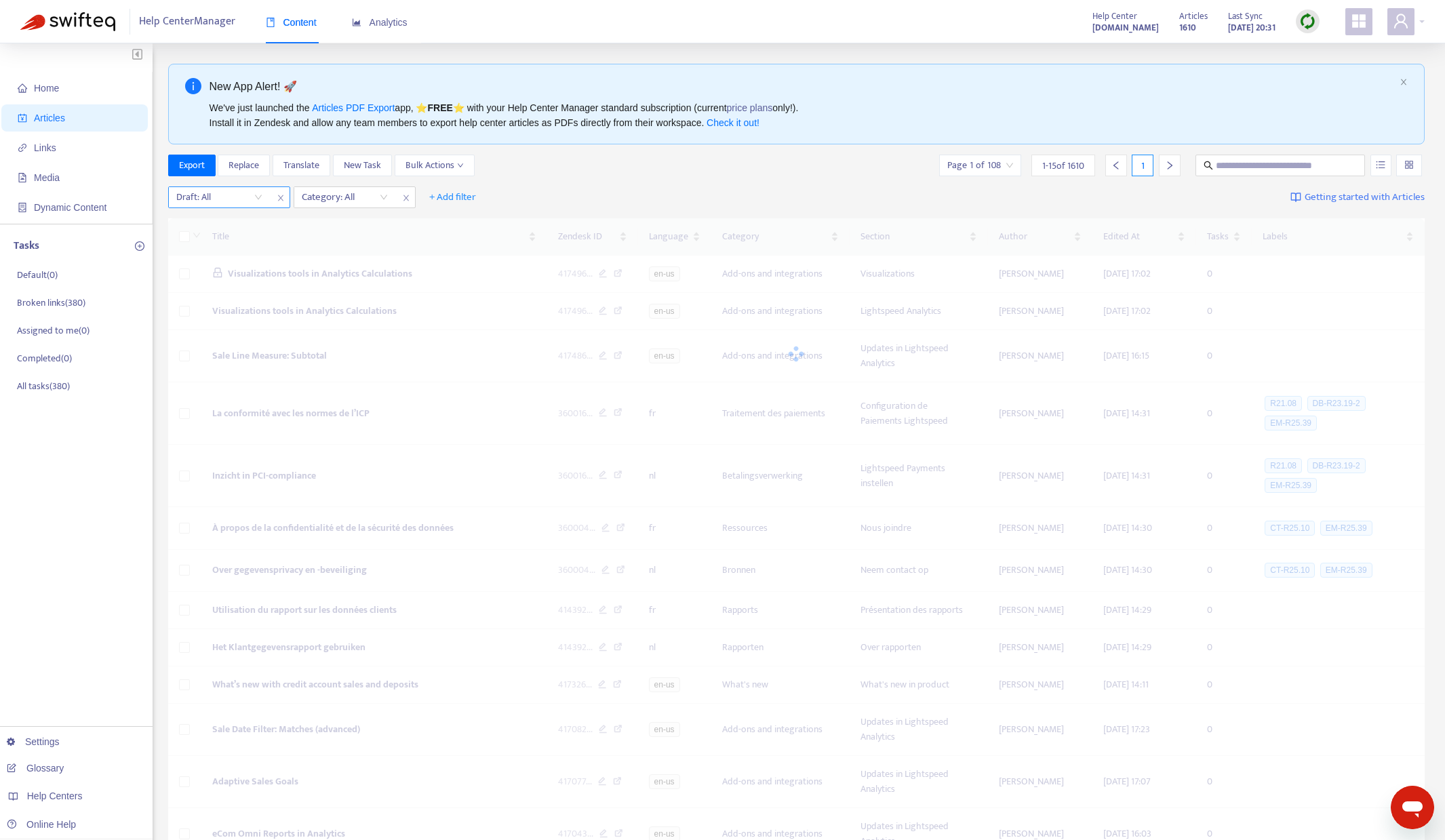
click at [278, 198] on icon "close" at bounding box center [281, 198] width 8 height 8
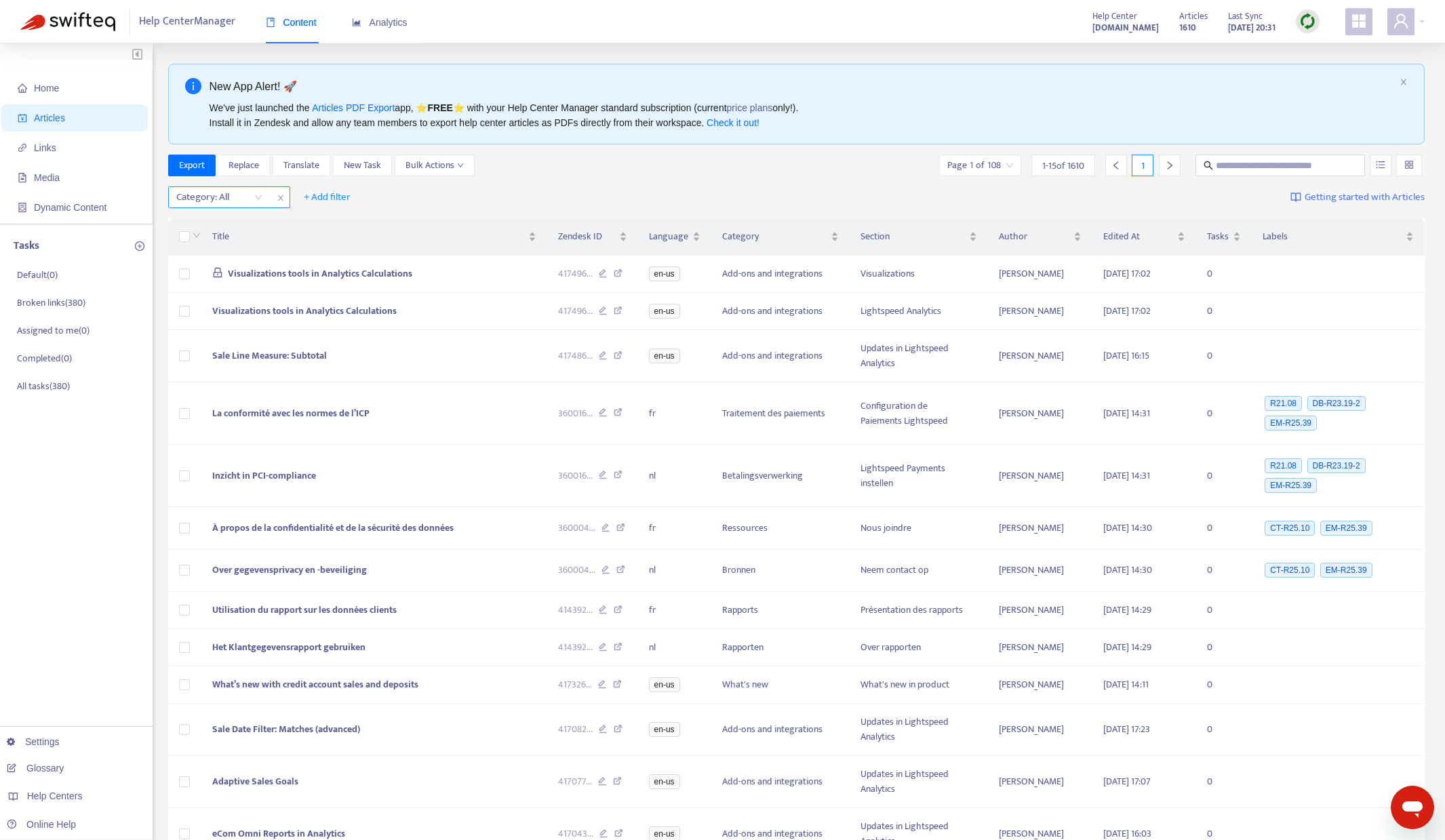
click at [278, 198] on icon "close" at bounding box center [281, 198] width 8 height 8
click at [1269, 164] on input "text" at bounding box center [1281, 166] width 130 height 15
type input "***"
click at [1254, 173] on span "***" at bounding box center [1280, 165] width 170 height 22
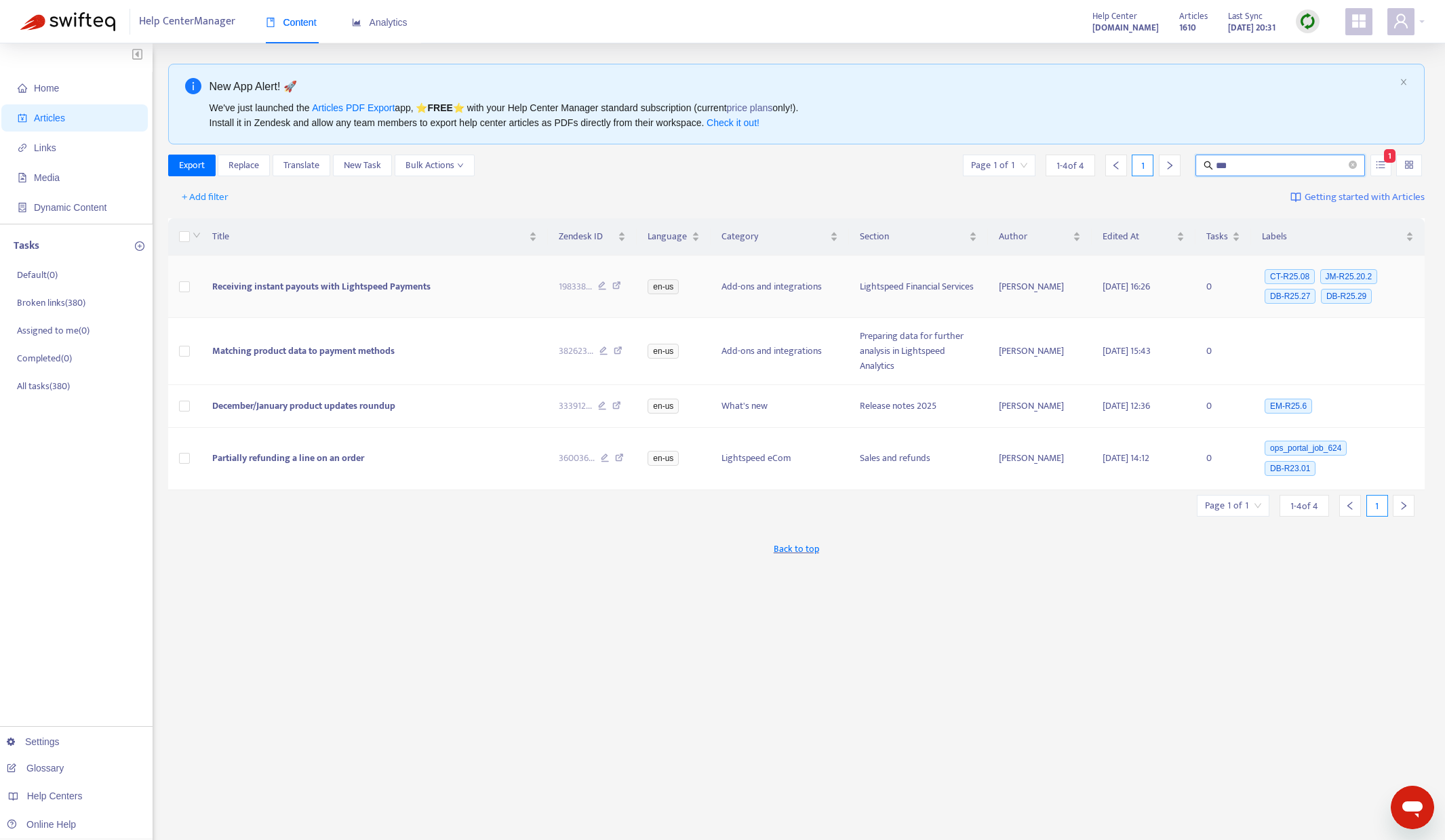
click at [618, 285] on icon at bounding box center [617, 287] width 9 height 12
click at [617, 350] on icon at bounding box center [618, 353] width 9 height 12
click at [616, 414] on icon at bounding box center [617, 407] width 9 height 12
click at [622, 466] on icon at bounding box center [620, 459] width 9 height 12
